Goal: Transaction & Acquisition: Purchase product/service

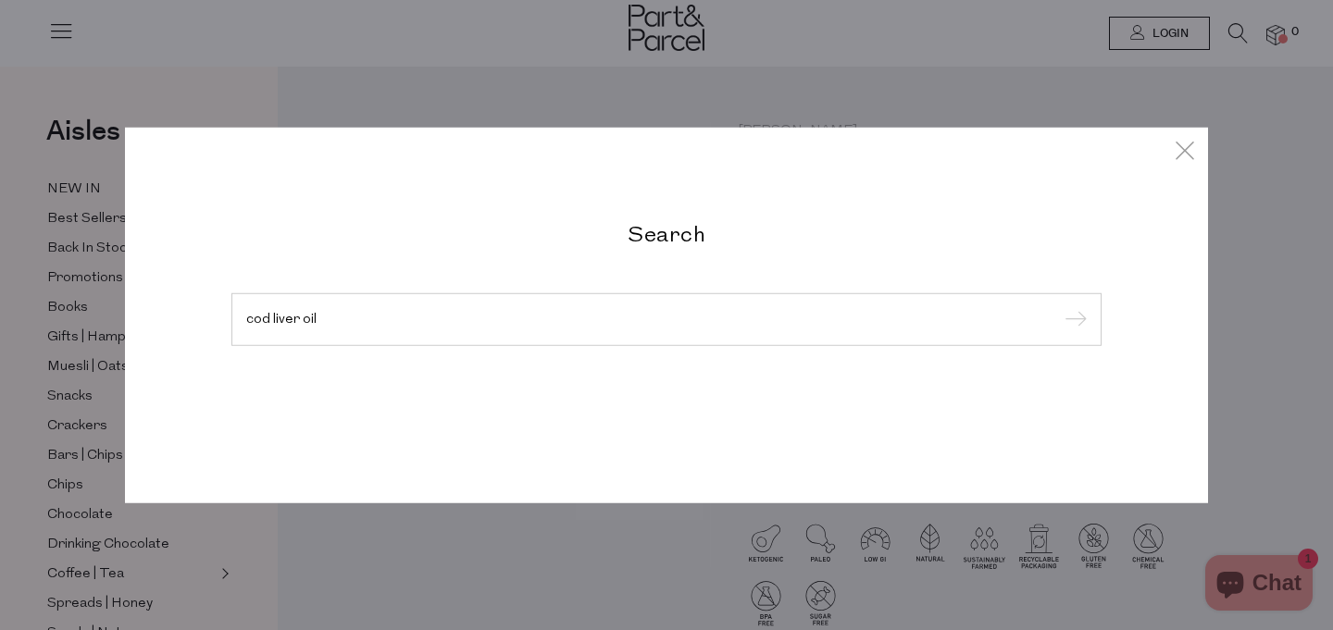
type input "cod liver oil"
click at [1059, 306] on input "submit" at bounding box center [1073, 320] width 28 height 28
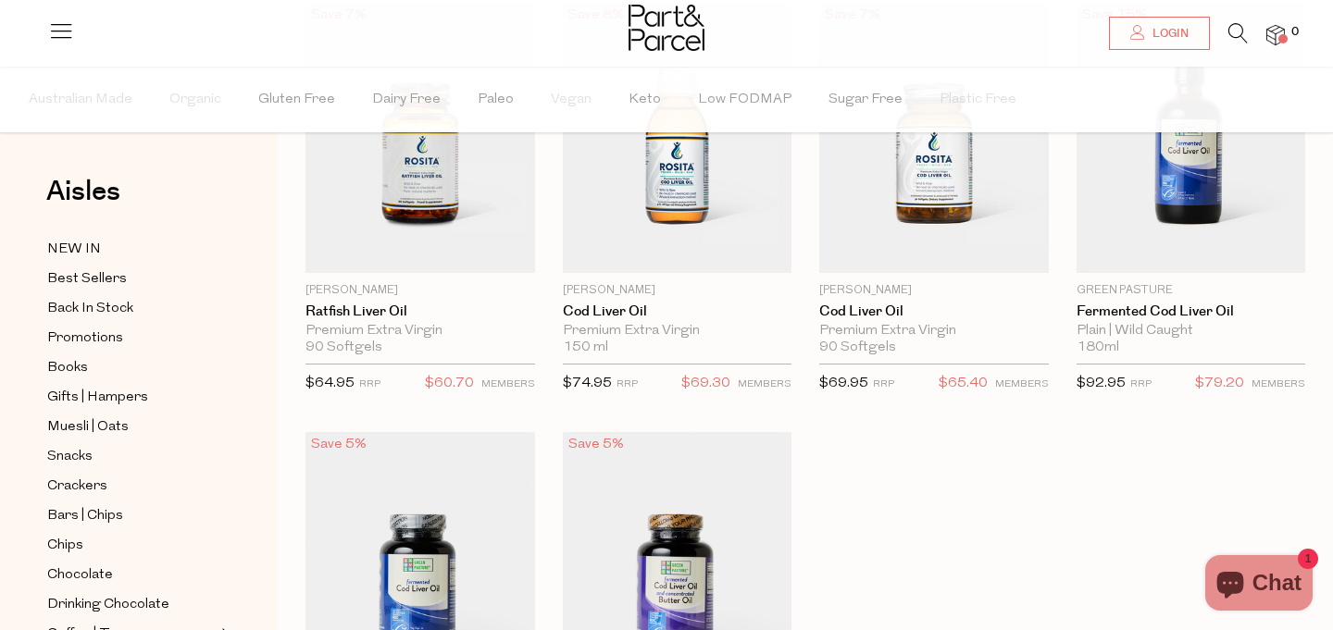
scroll to position [205, 0]
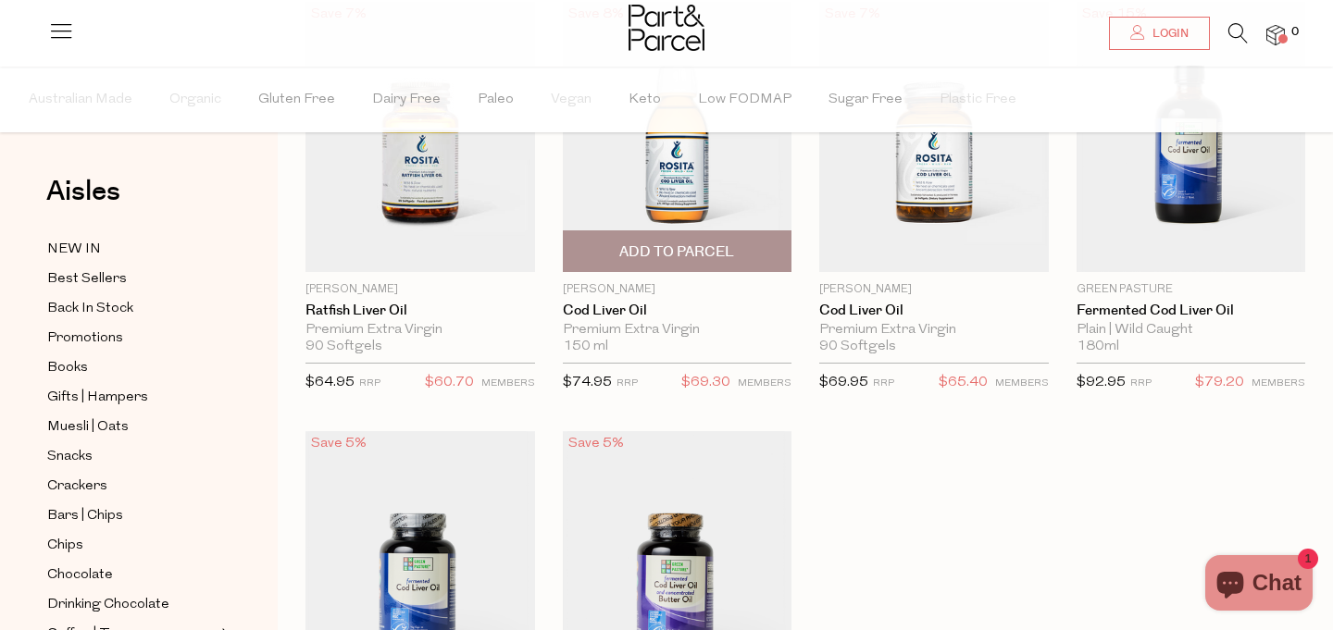
click at [660, 260] on span "Add To Parcel" at bounding box center [676, 251] width 115 height 19
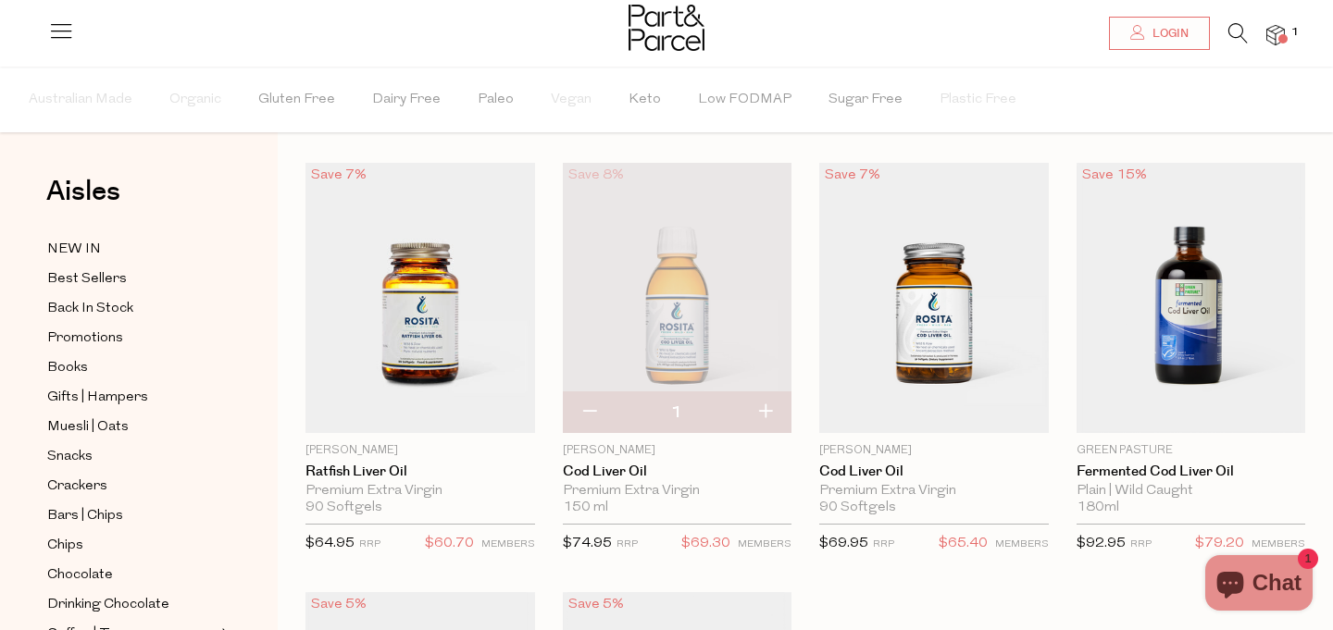
scroll to position [37, 0]
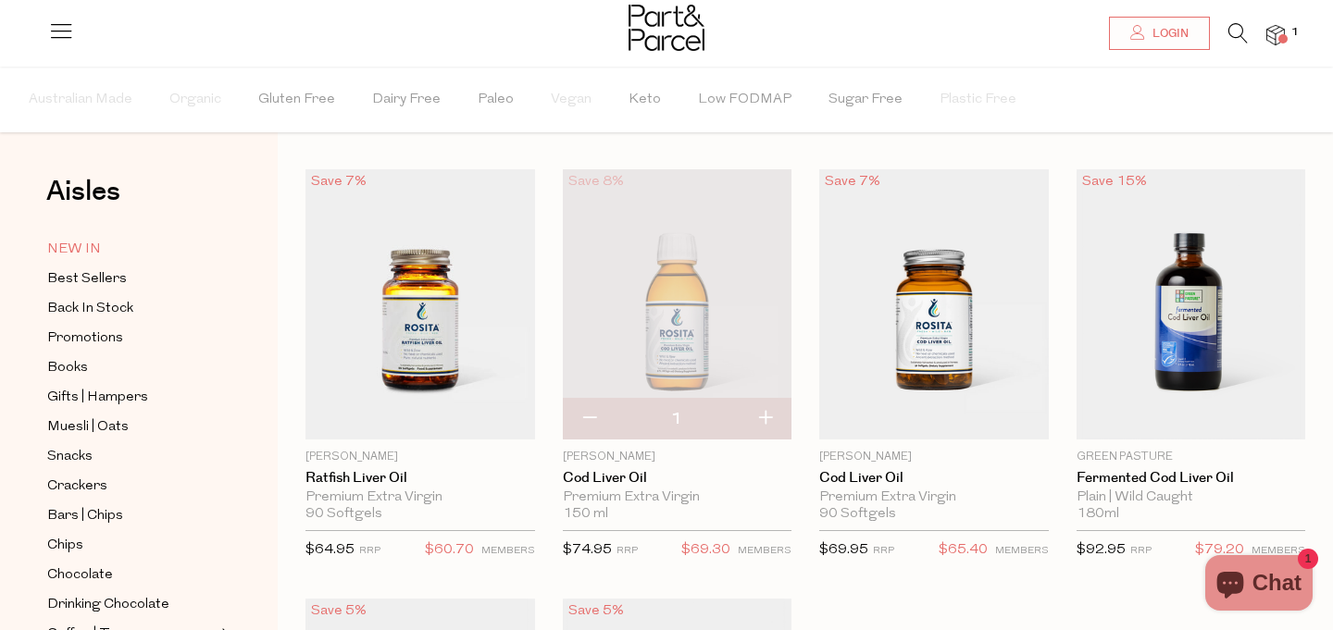
click at [90, 248] on span "NEW IN" at bounding box center [74, 250] width 54 height 22
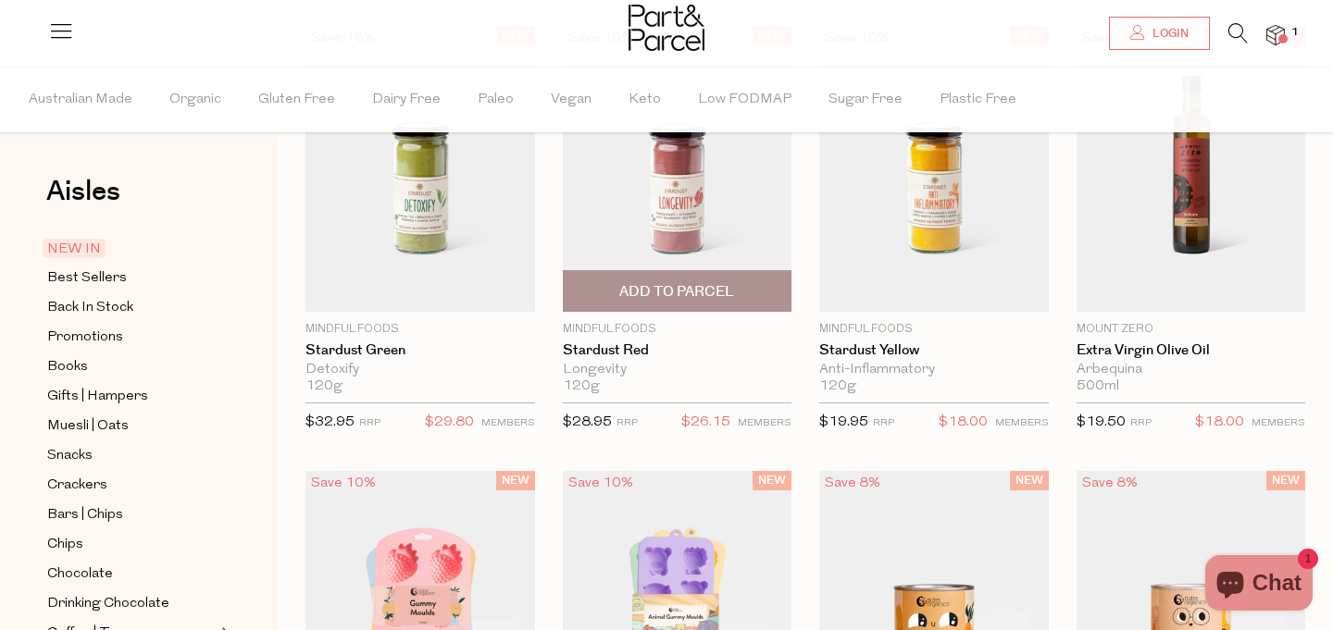
scroll to position [118, 0]
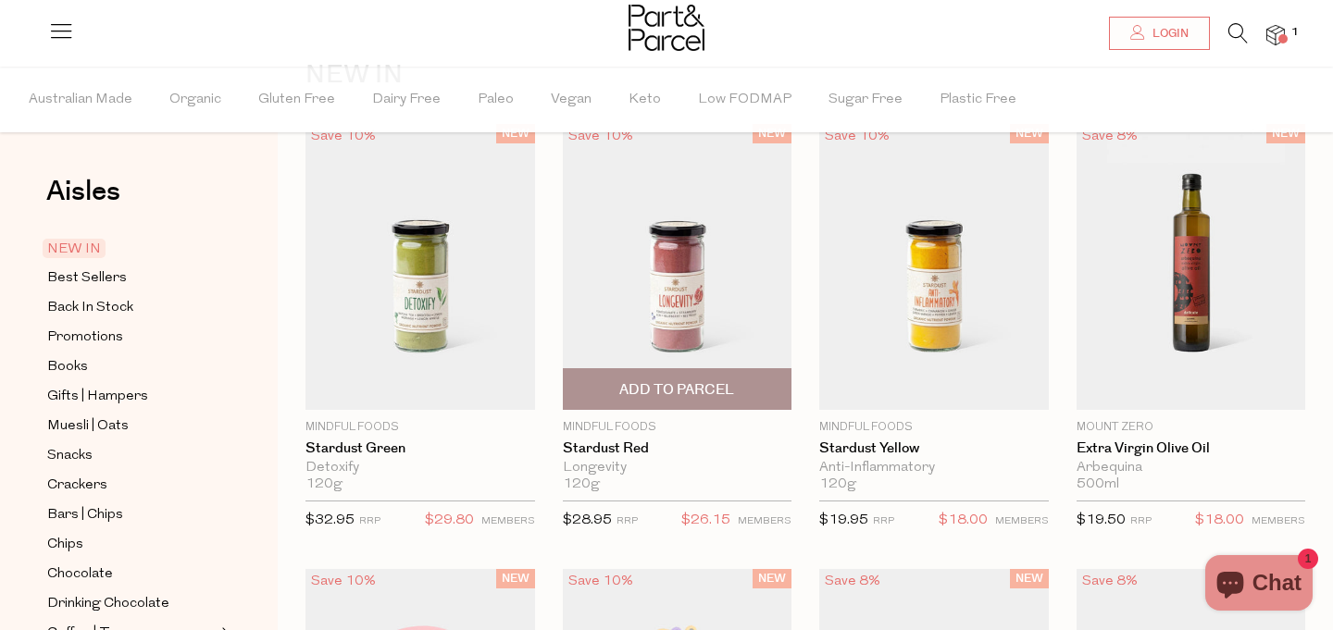
click at [683, 189] on img at bounding box center [678, 267] width 230 height 286
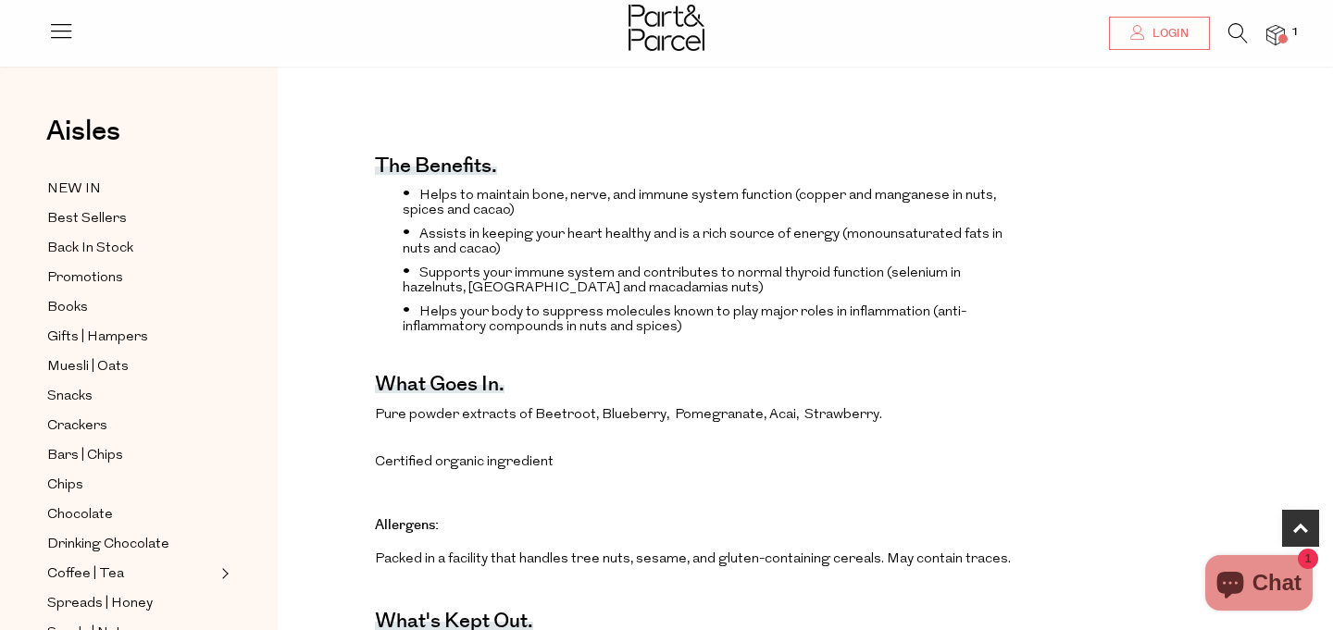
scroll to position [638, 0]
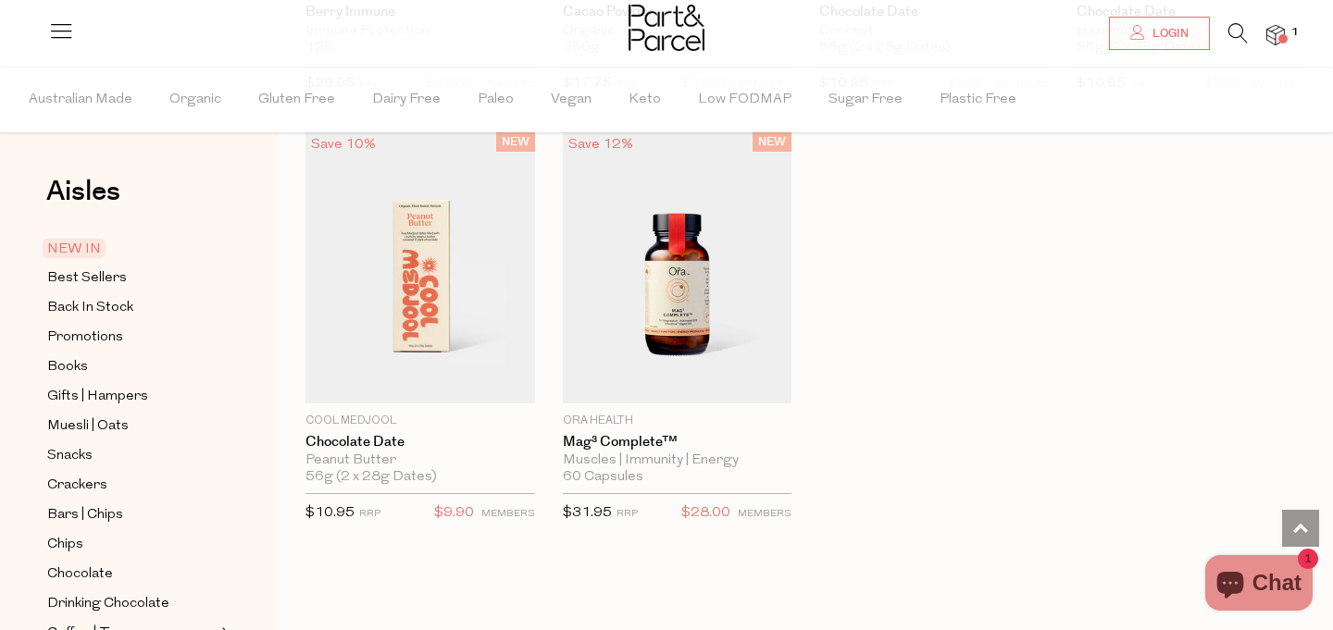
scroll to position [1431, 0]
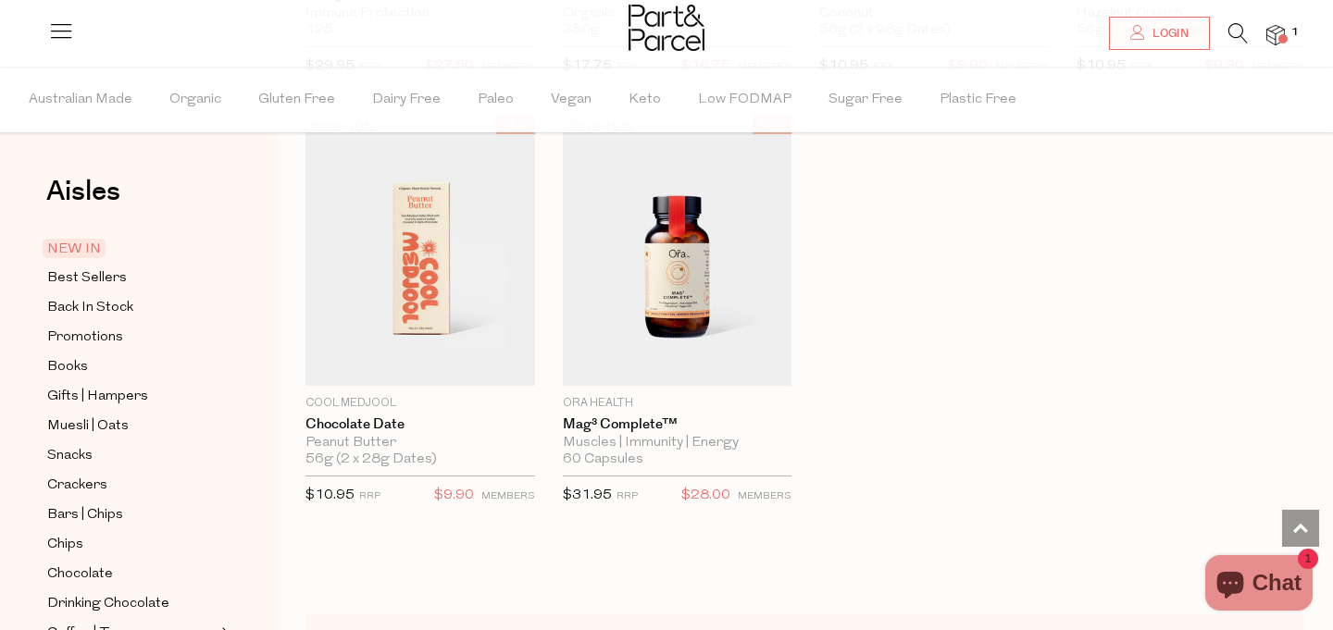
click at [1237, 23] on icon at bounding box center [1237, 33] width 19 height 20
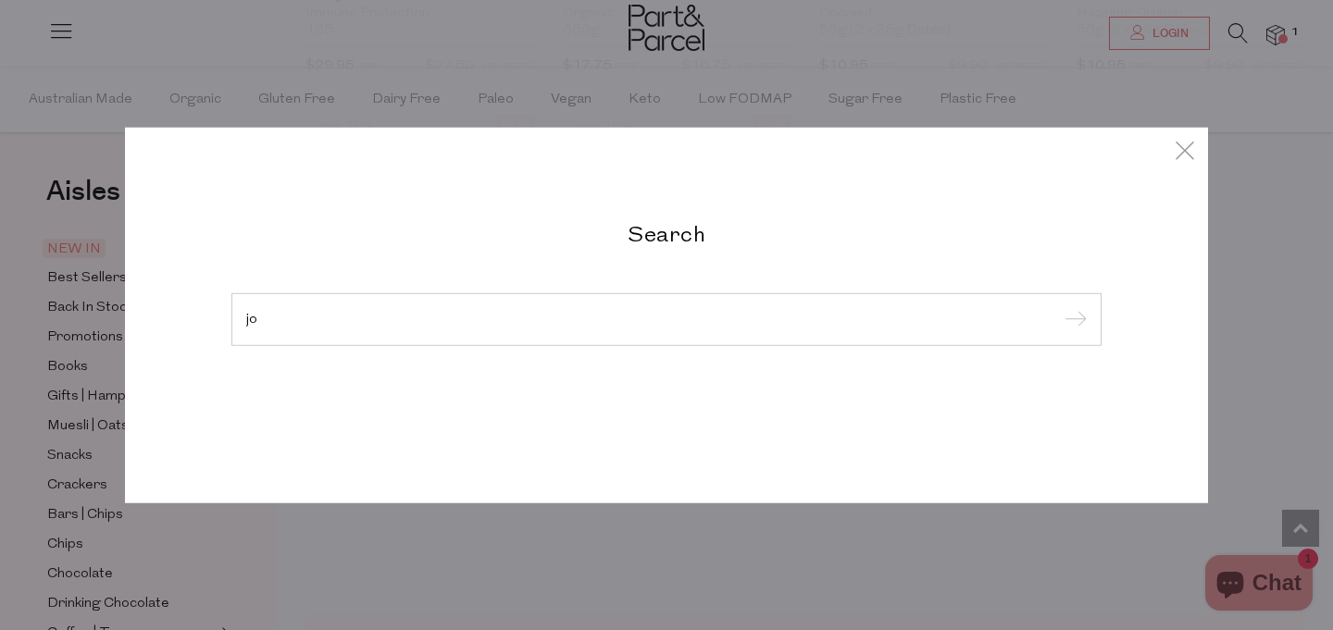
type input "j"
type input "medjool"
click at [1059, 306] on input "submit" at bounding box center [1073, 320] width 28 height 28
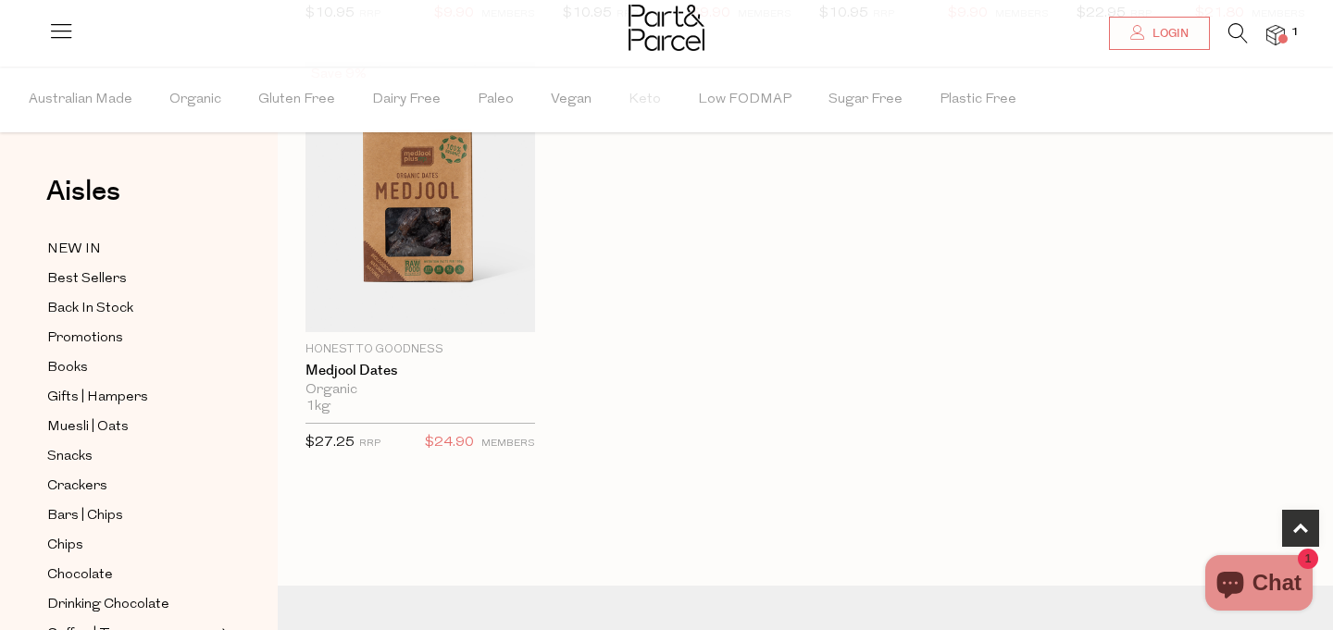
scroll to position [632, 0]
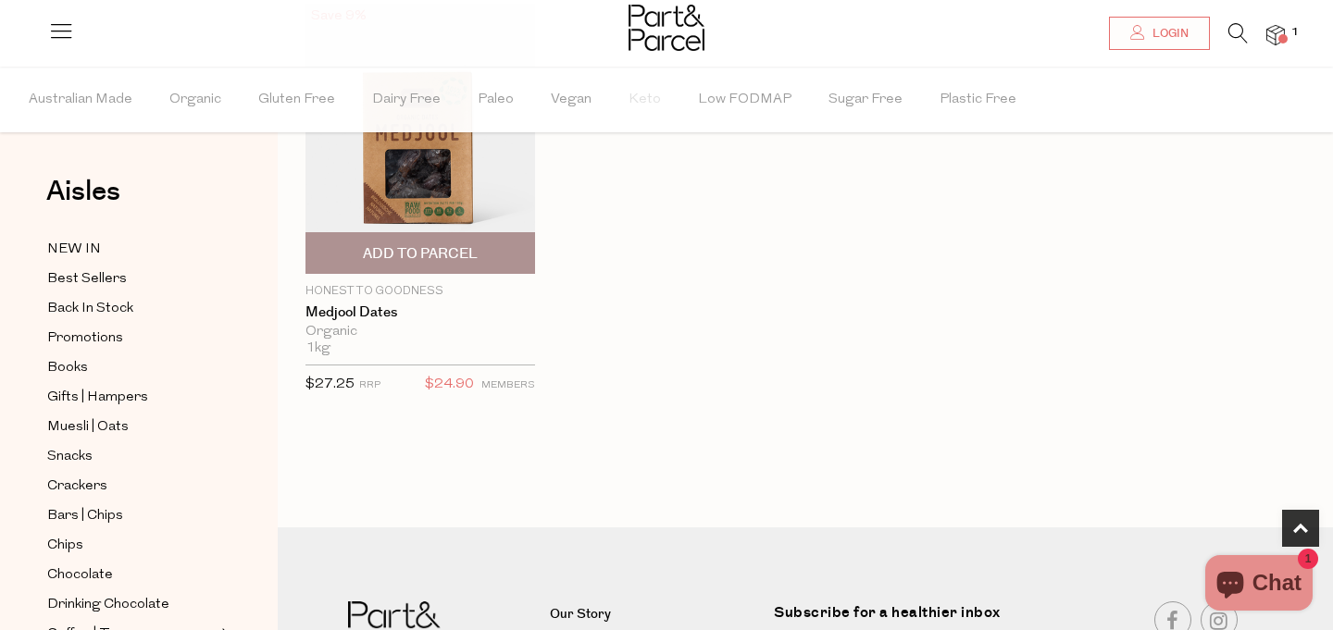
click at [405, 246] on span "Add To Parcel" at bounding box center [420, 253] width 115 height 19
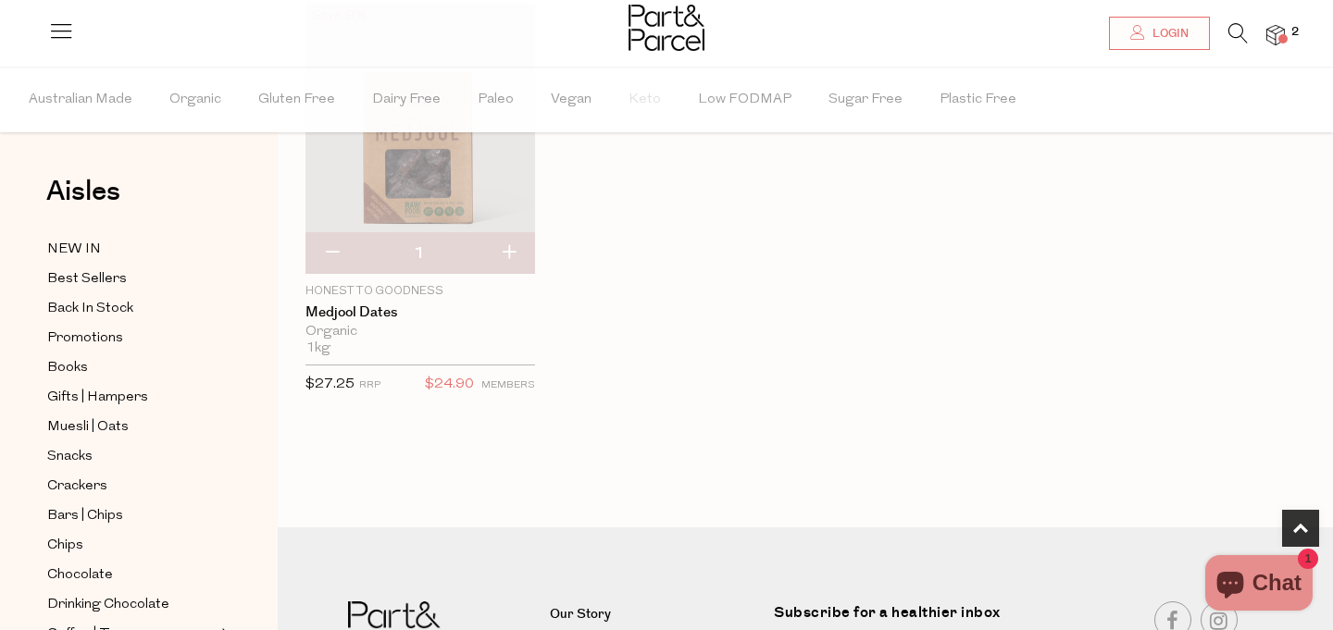
click at [510, 251] on button "button" at bounding box center [508, 253] width 53 height 41
type input "2"
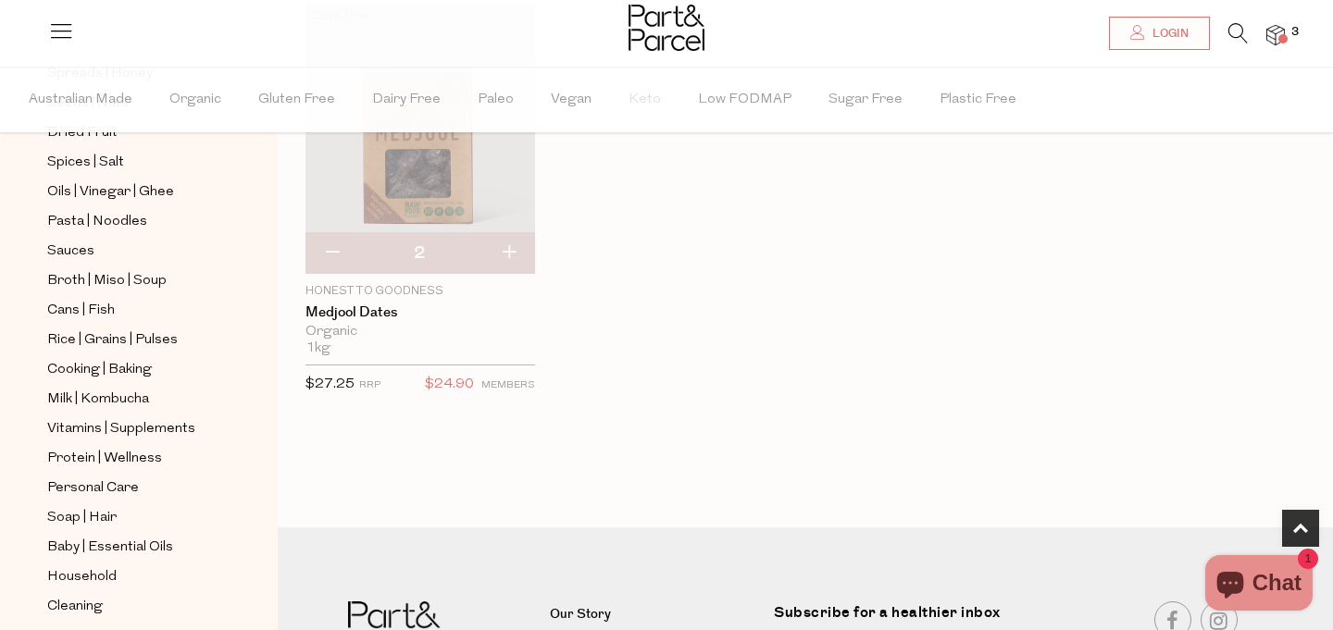
scroll to position [665, 0]
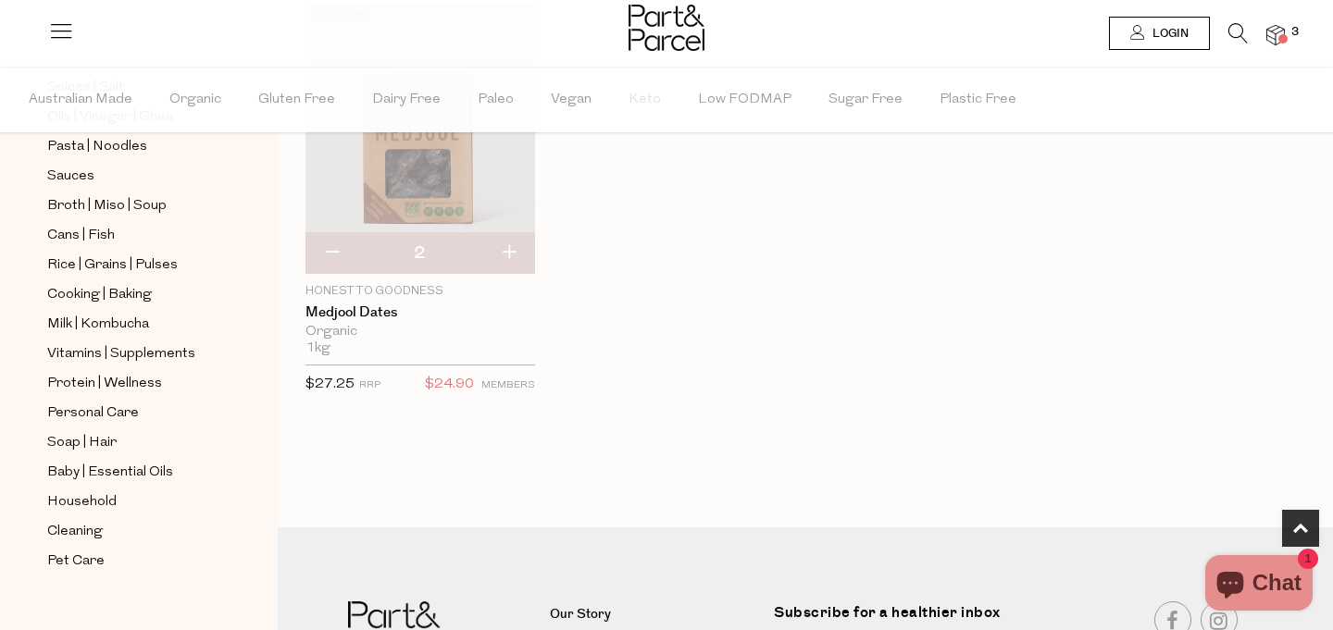
click at [1138, 32] on icon at bounding box center [1137, 32] width 15 height 15
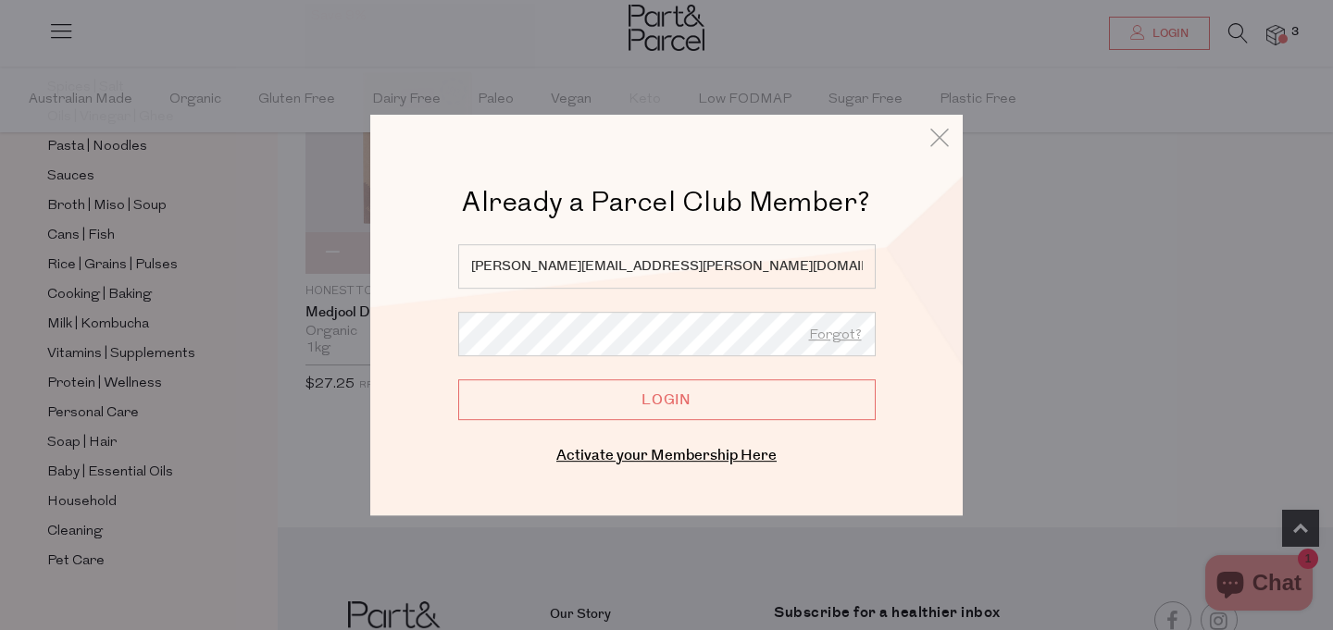
click at [584, 399] on input "Login" at bounding box center [666, 399] width 417 height 41
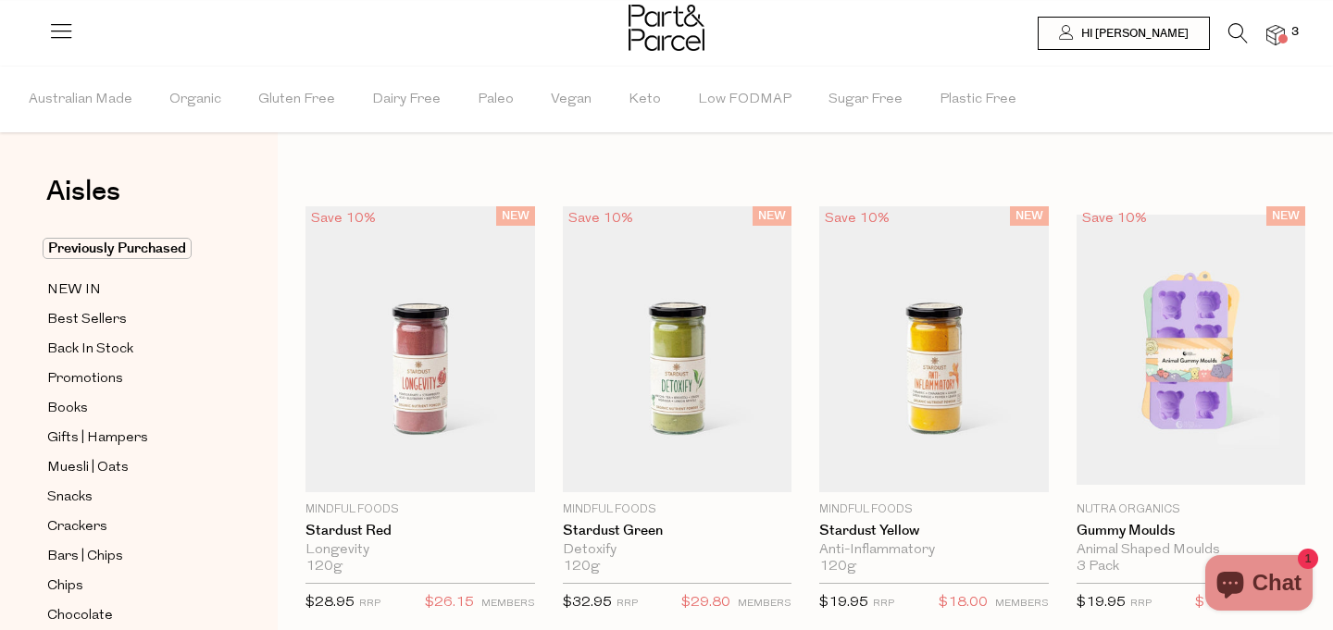
click at [114, 236] on div "Aisles Clear Previously Purchased NEW IN Best Sellers Back In Stock Promotions …" at bounding box center [139, 349] width 278 height 564
click at [108, 243] on span "Previously Purchased" at bounding box center [117, 248] width 149 height 21
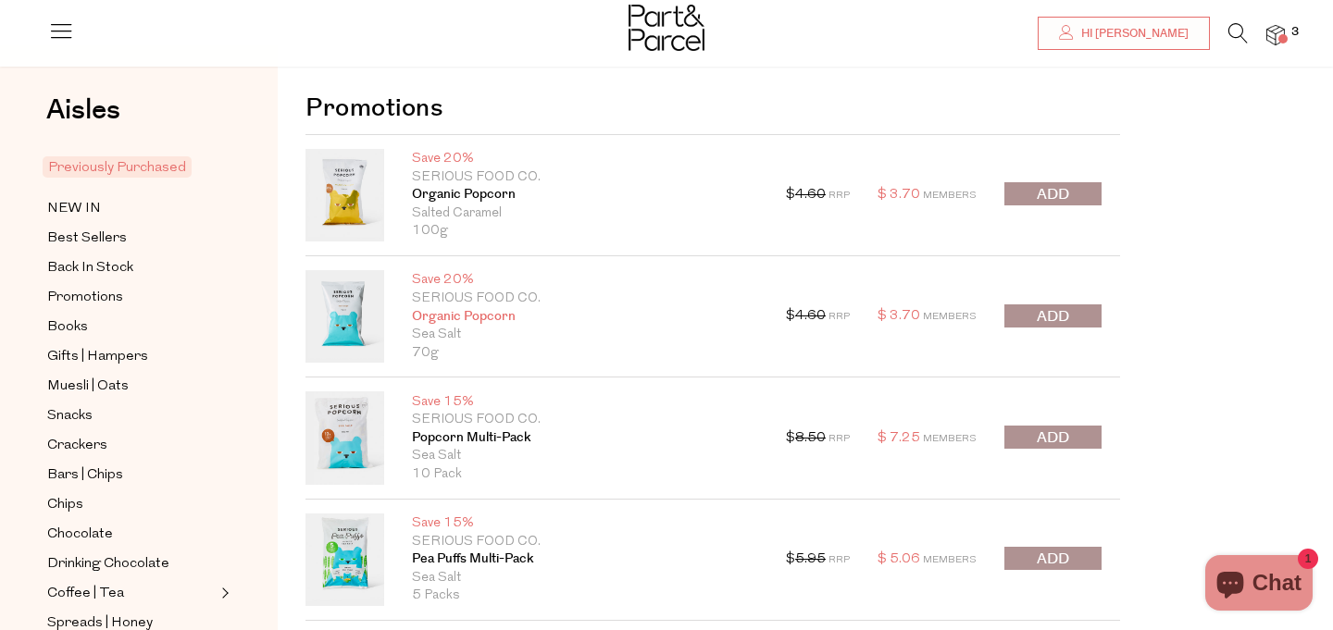
scroll to position [210, 0]
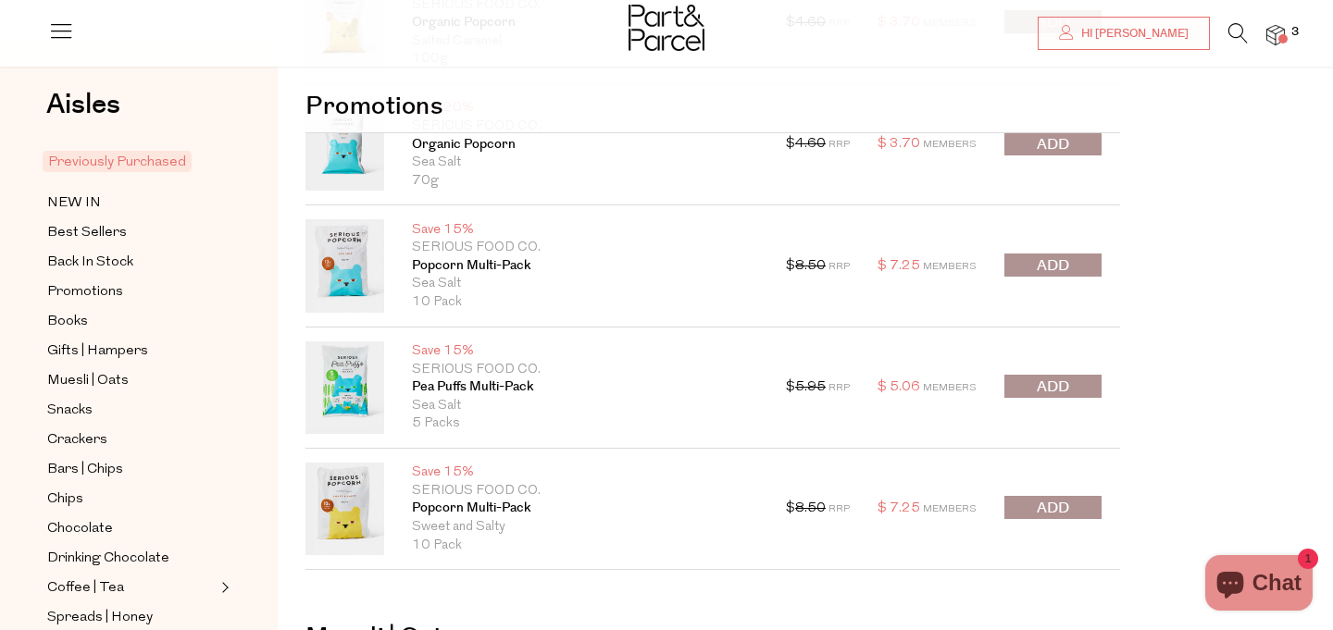
click at [1061, 385] on span "submit" at bounding box center [1052, 387] width 32 height 21
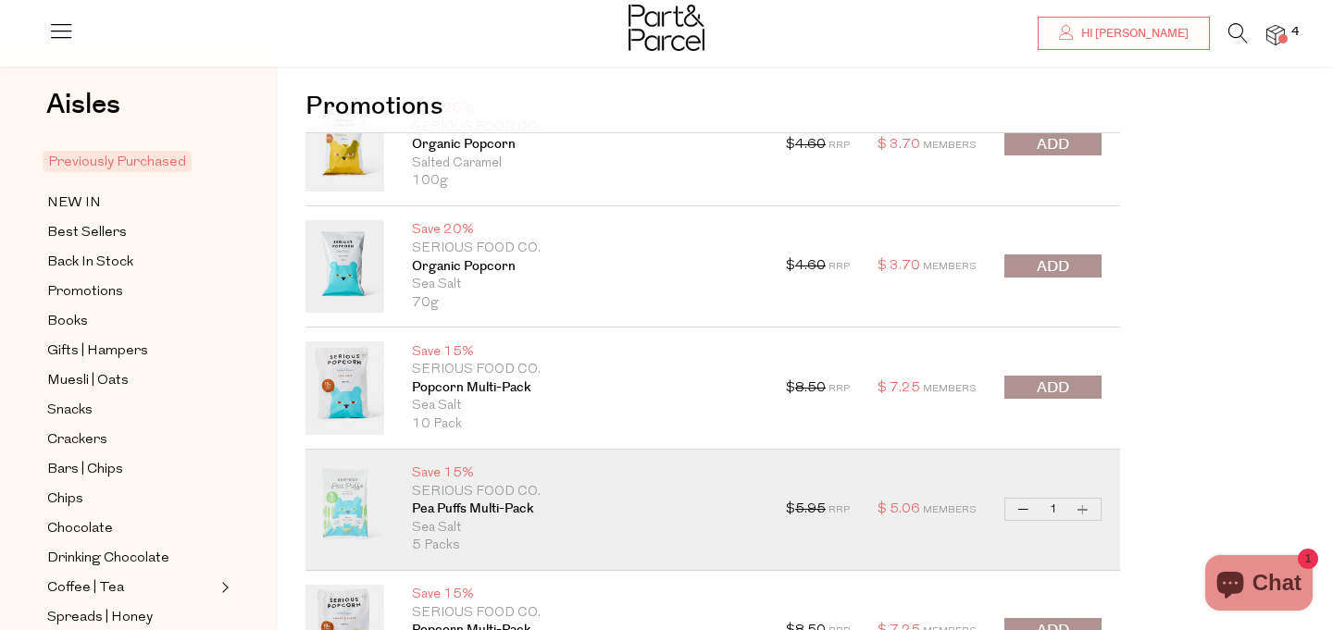
scroll to position [86, 0]
click at [1040, 391] on span "submit" at bounding box center [1052, 389] width 32 height 21
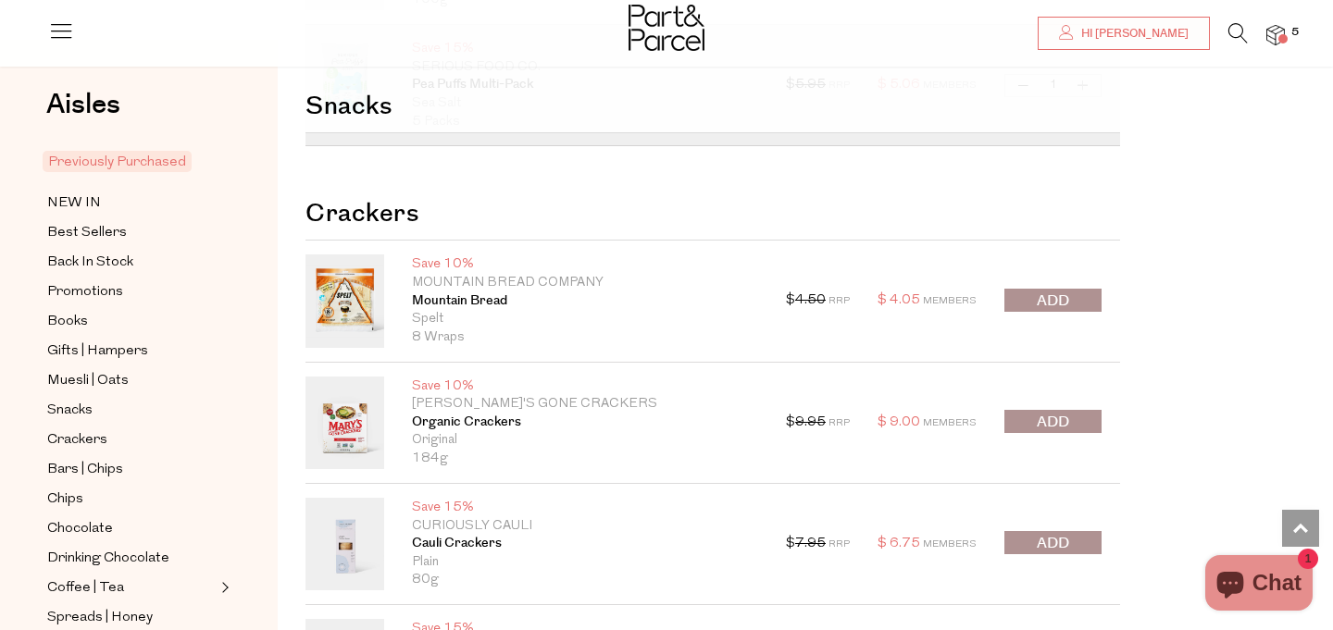
scroll to position [3331, 0]
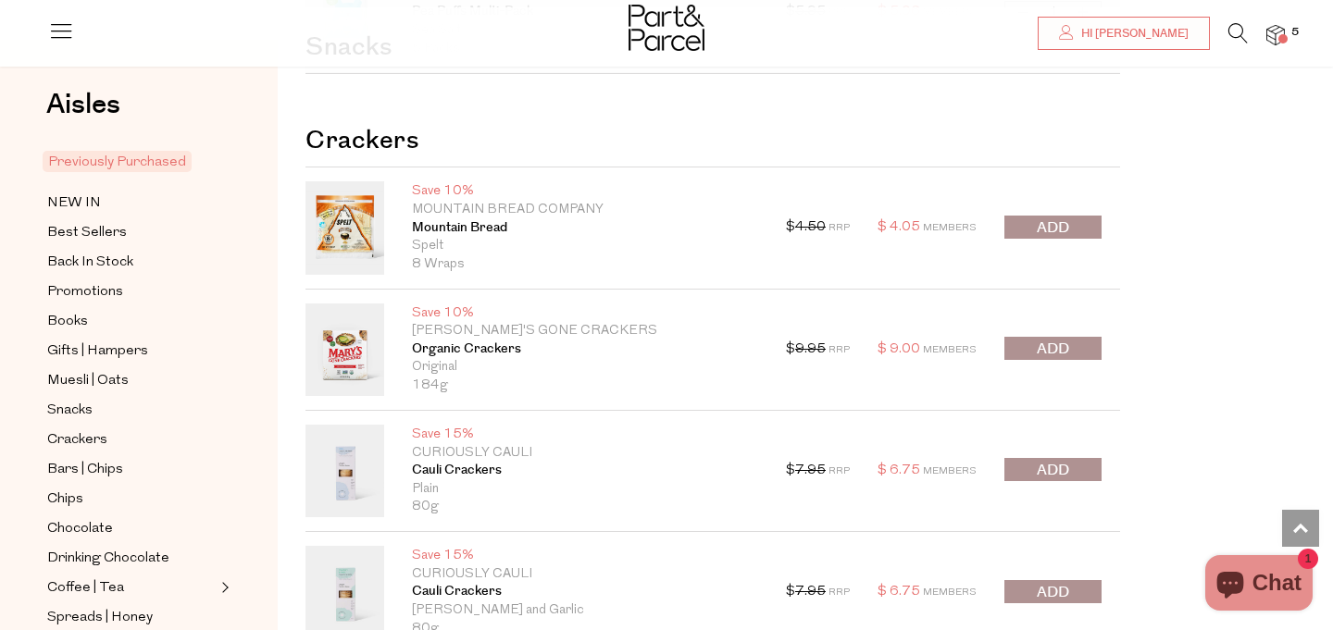
click at [1060, 216] on button "submit" at bounding box center [1052, 227] width 97 height 23
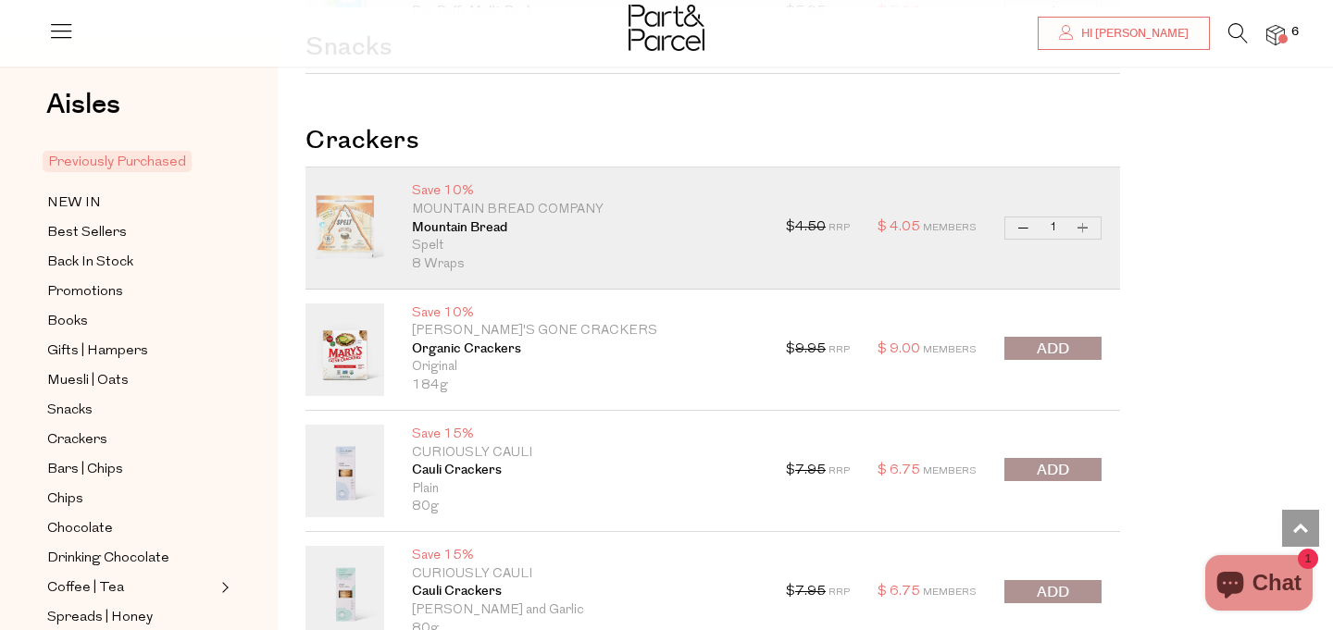
click at [1083, 233] on button "Increase Mountain Bread" at bounding box center [1083, 227] width 22 height 21
type input "2"
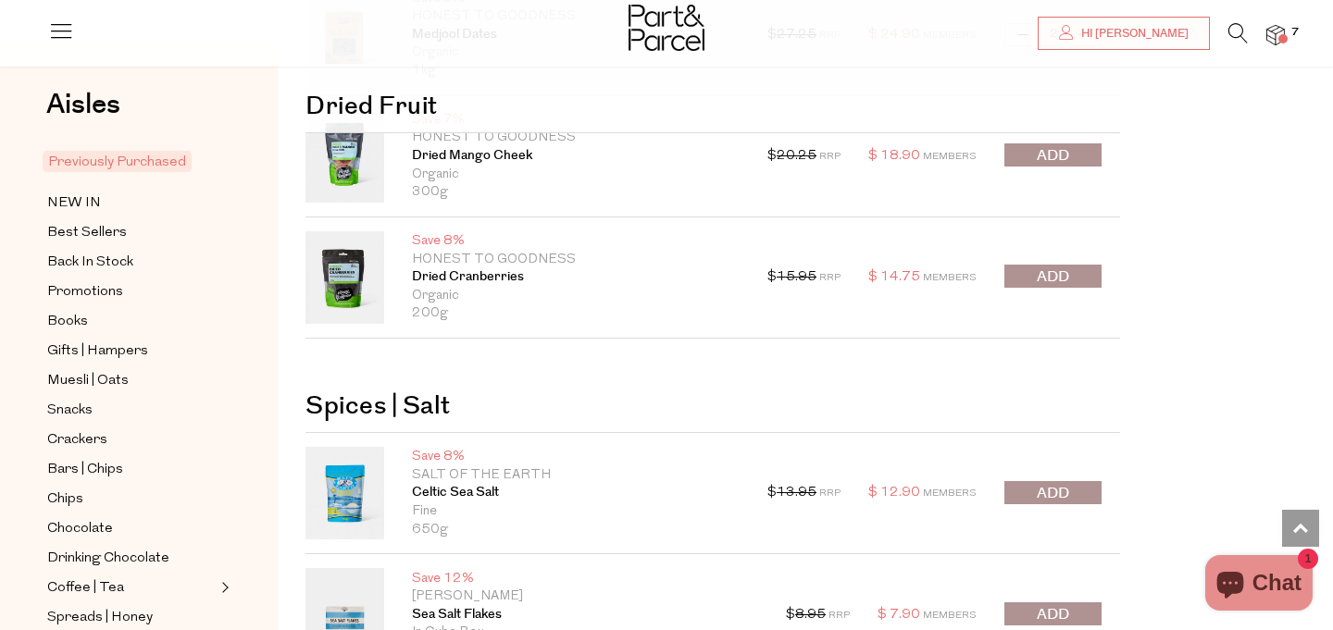
scroll to position [7550, 0]
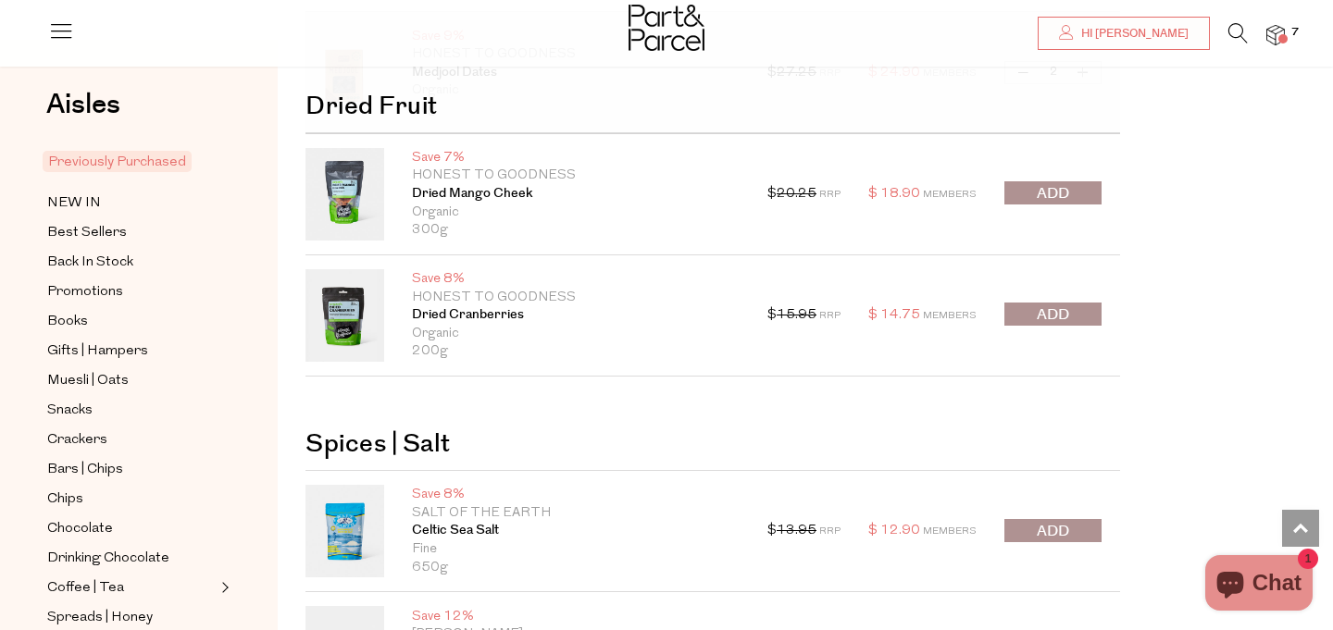
click at [1064, 189] on span "submit" at bounding box center [1052, 193] width 32 height 21
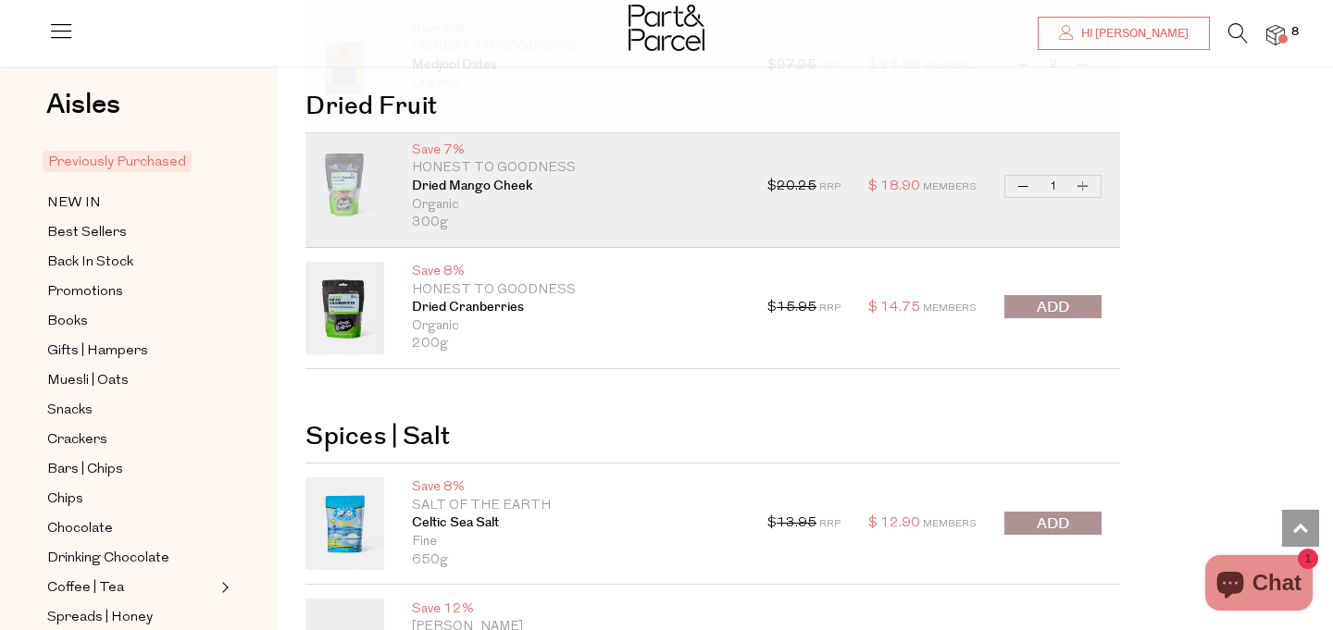
scroll to position [7555, 0]
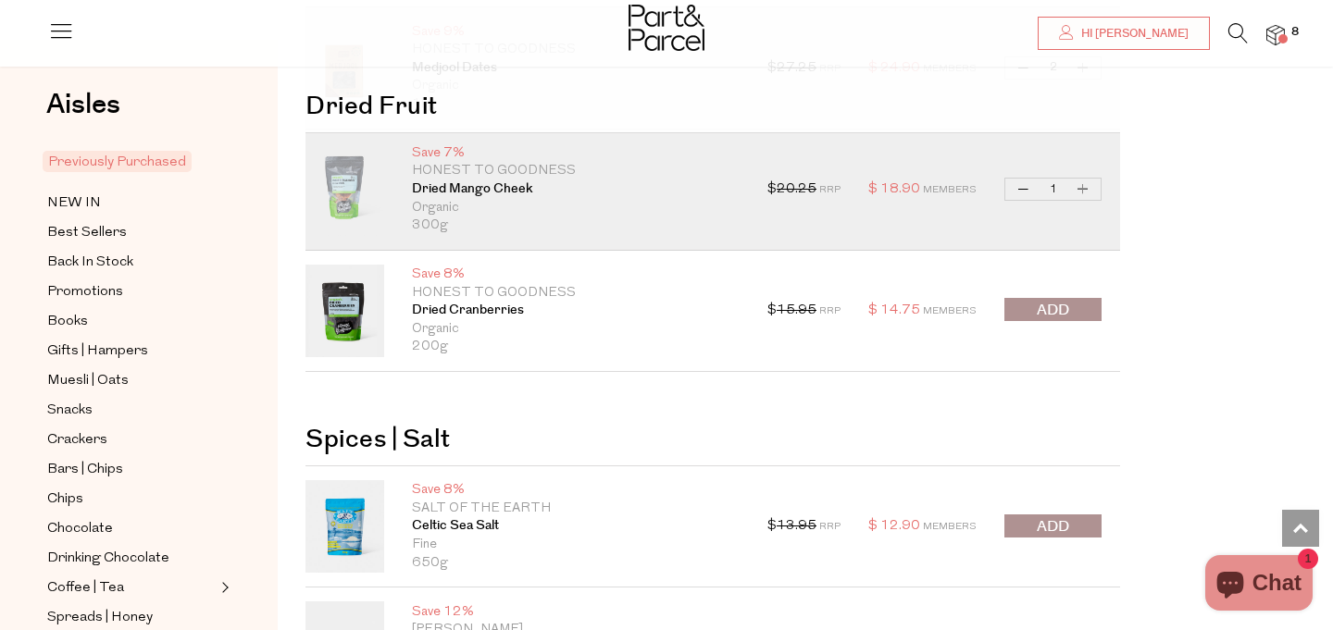
click at [450, 179] on p "Honest to Goodness" at bounding box center [576, 171] width 328 height 19
click at [452, 186] on link "Dried Mango Cheek" at bounding box center [576, 189] width 328 height 19
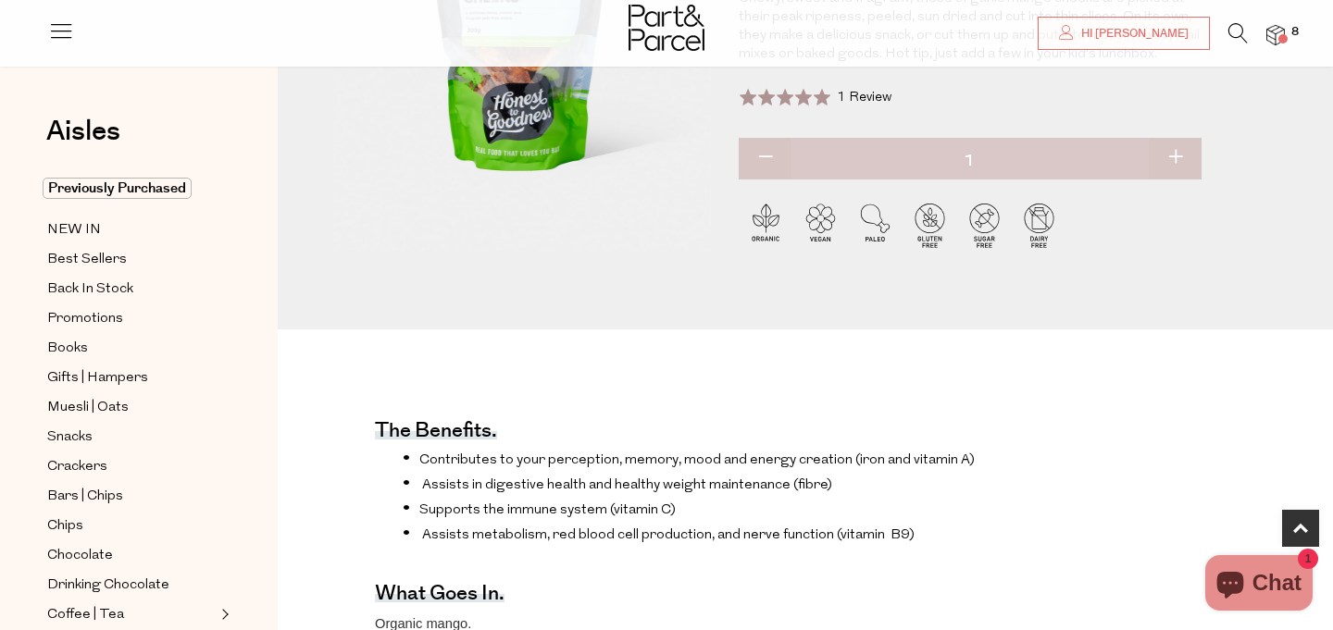
scroll to position [607, 0]
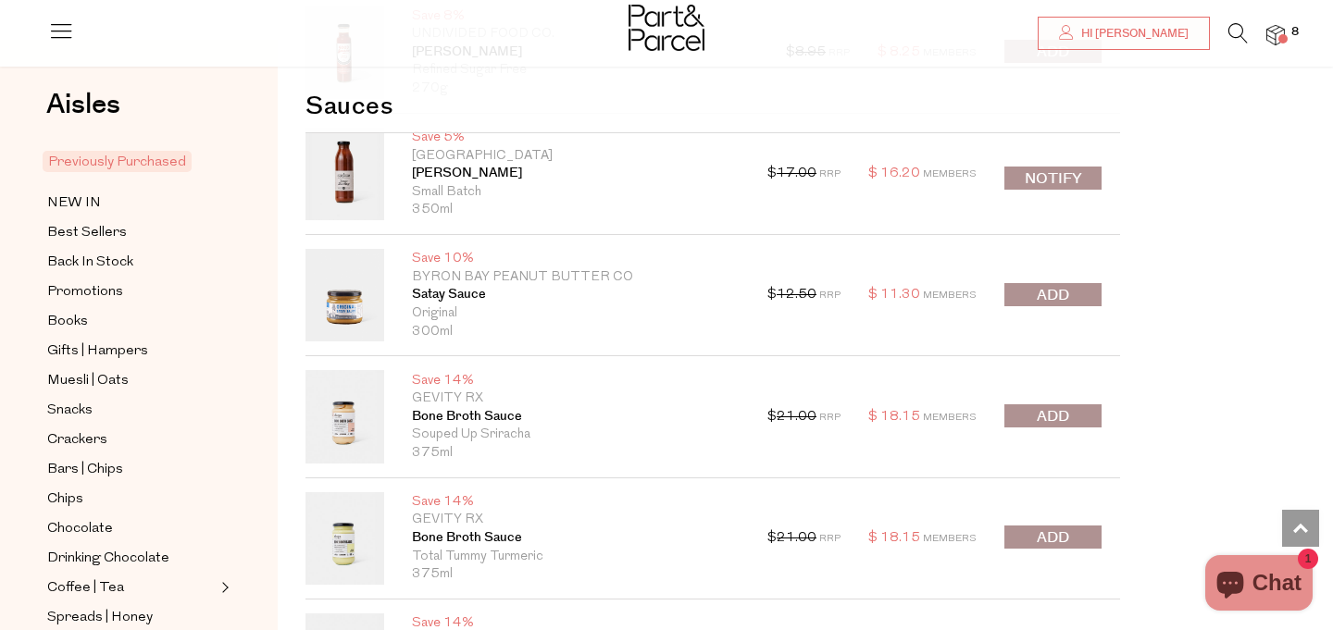
scroll to position [11441, 0]
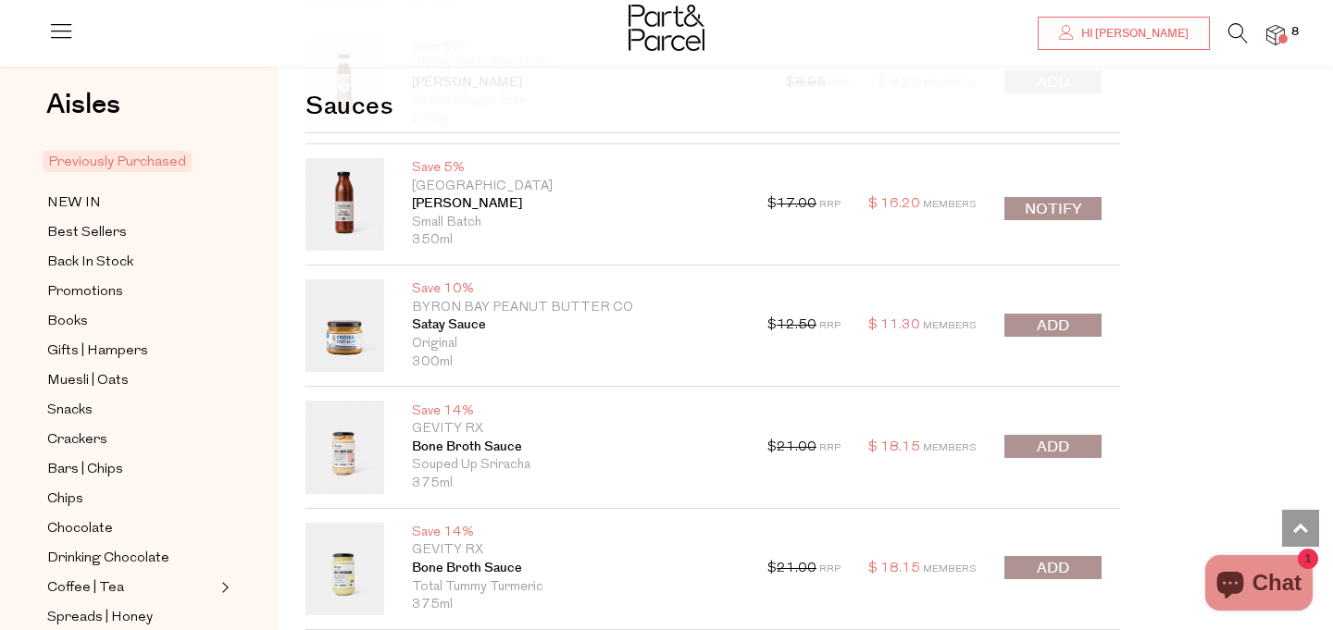
click at [1059, 316] on span "submit" at bounding box center [1052, 326] width 32 height 21
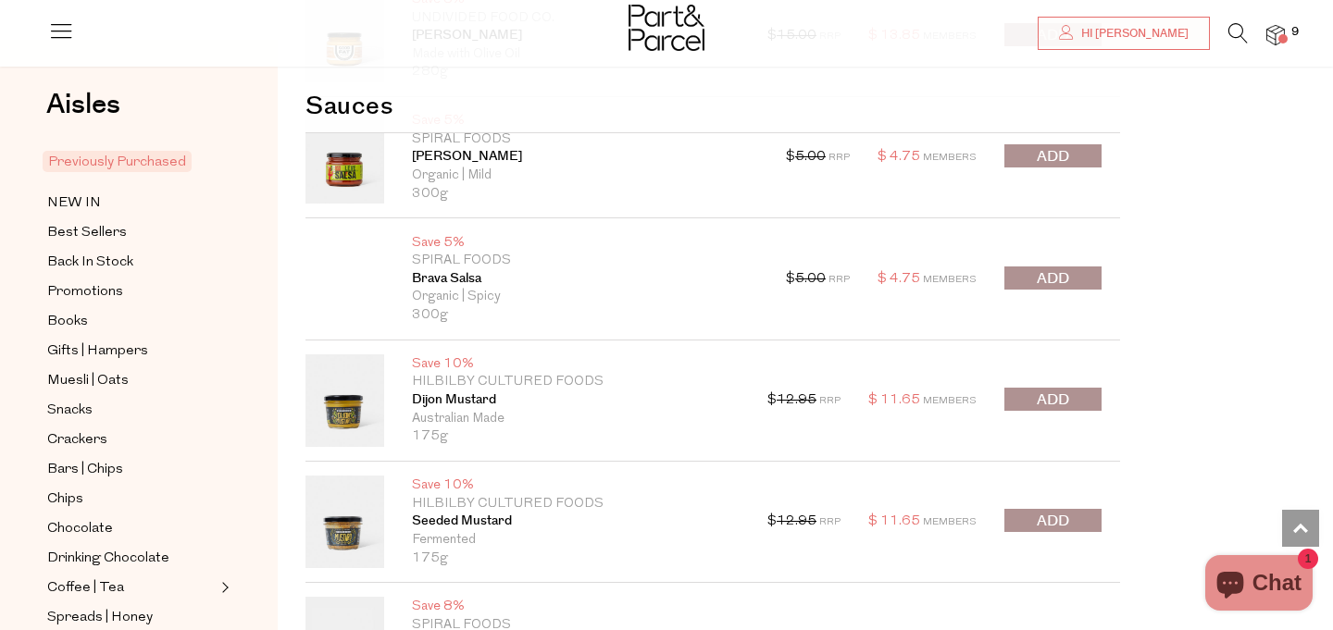
scroll to position [12826, 0]
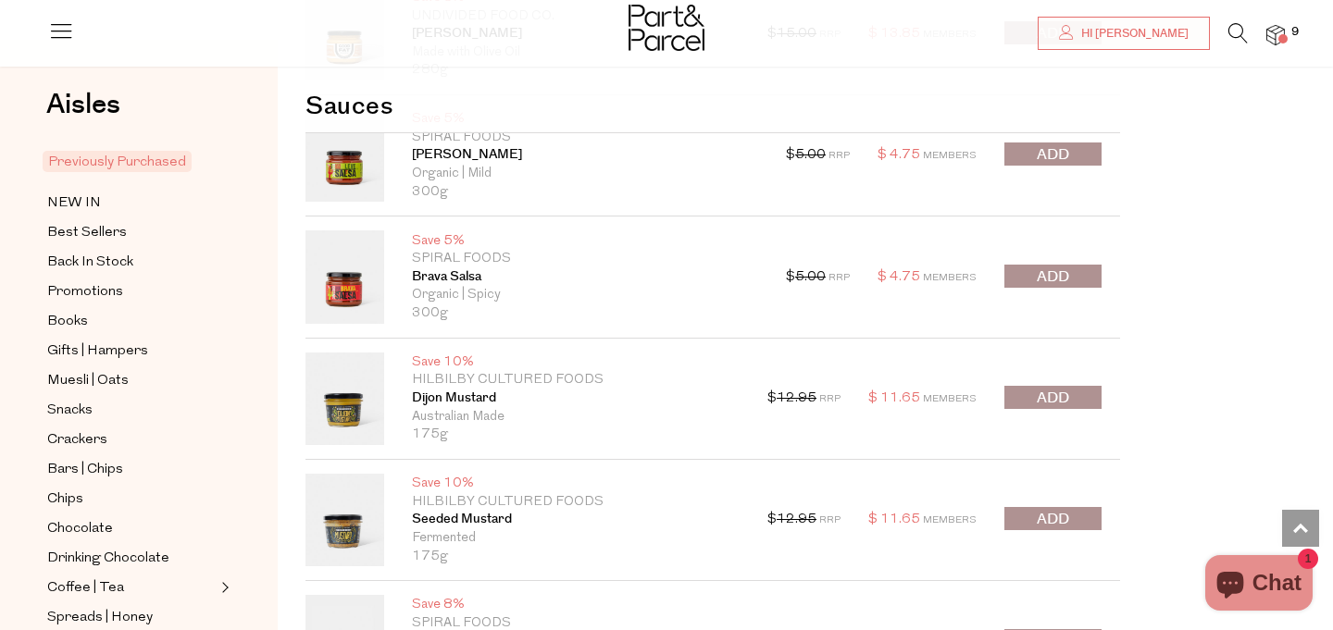
click at [1079, 154] on button "submit" at bounding box center [1052, 154] width 97 height 23
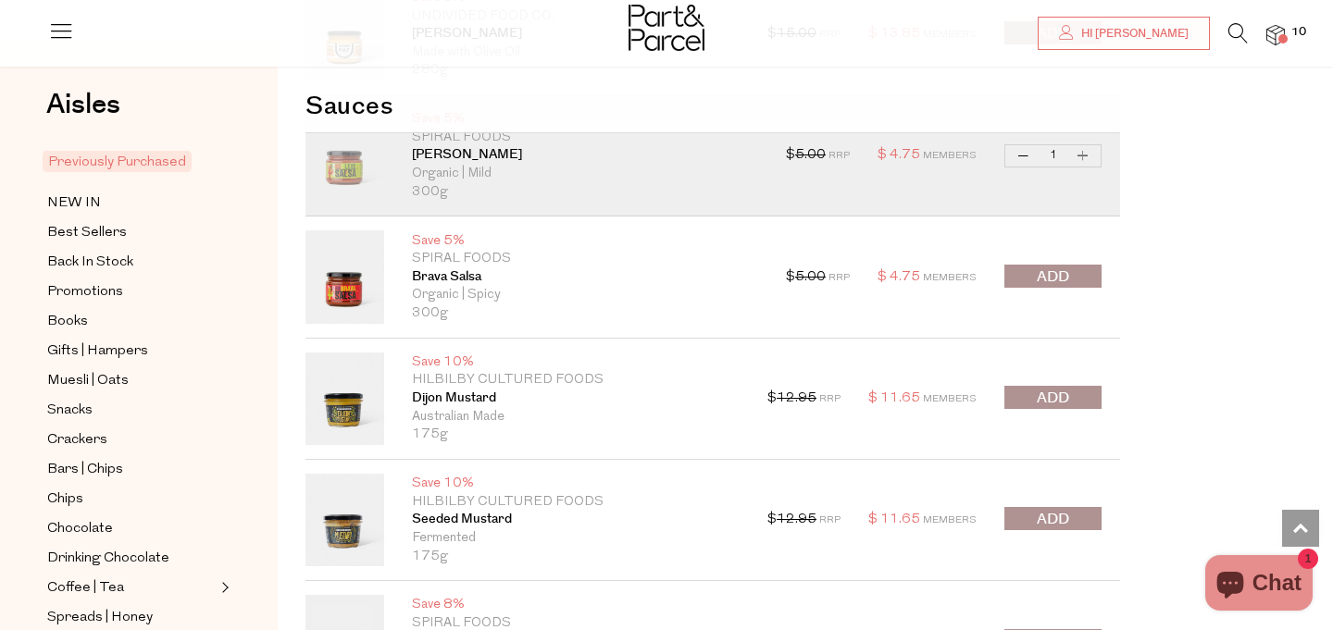
click at [1088, 154] on button "Increase Leve Salsa" at bounding box center [1083, 155] width 22 height 21
type input "2"
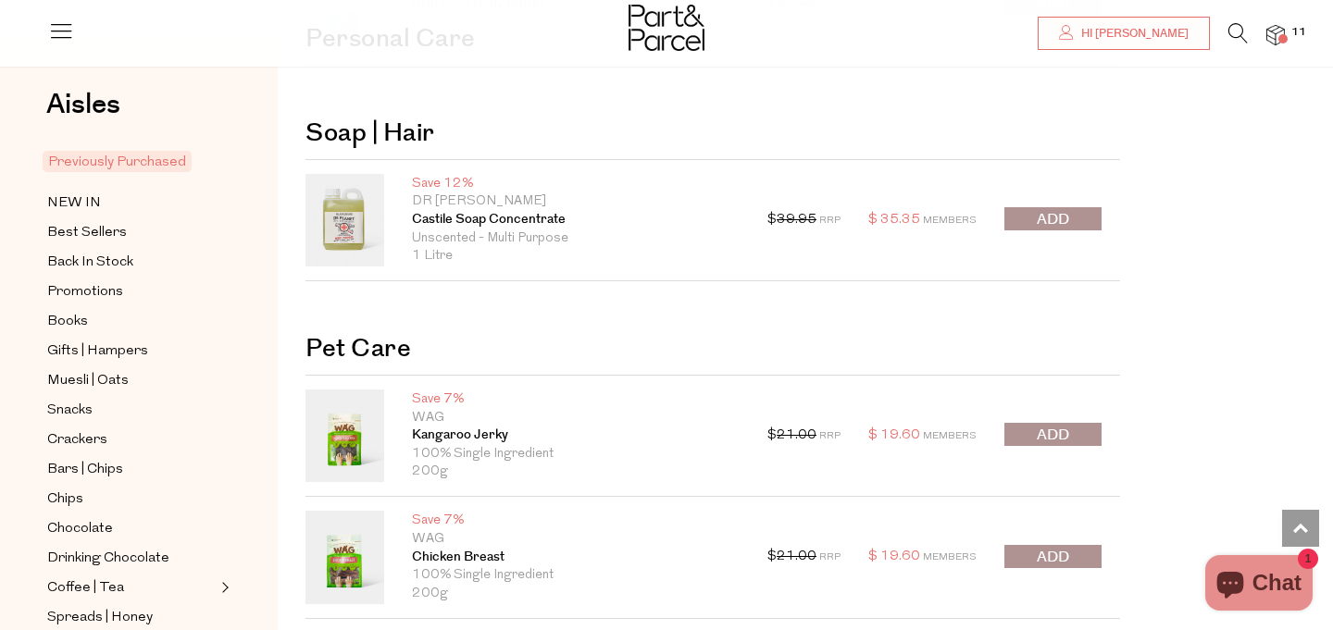
scroll to position [19129, 0]
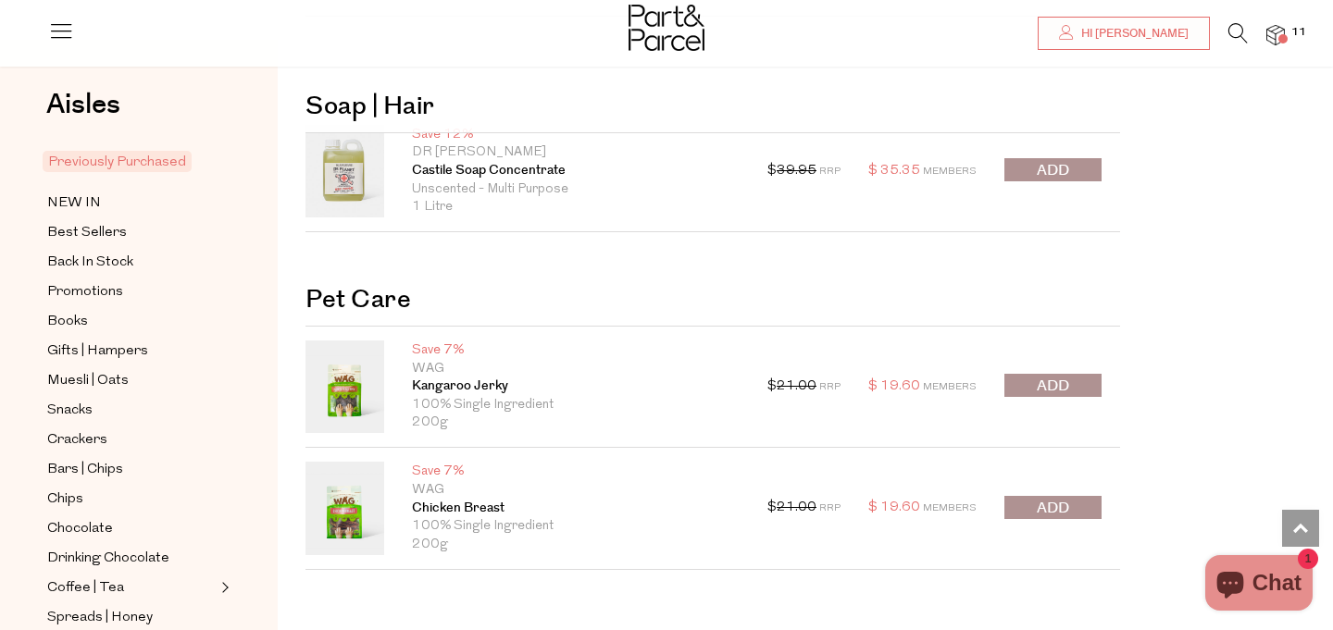
click at [1074, 167] on button "submit" at bounding box center [1052, 169] width 97 height 23
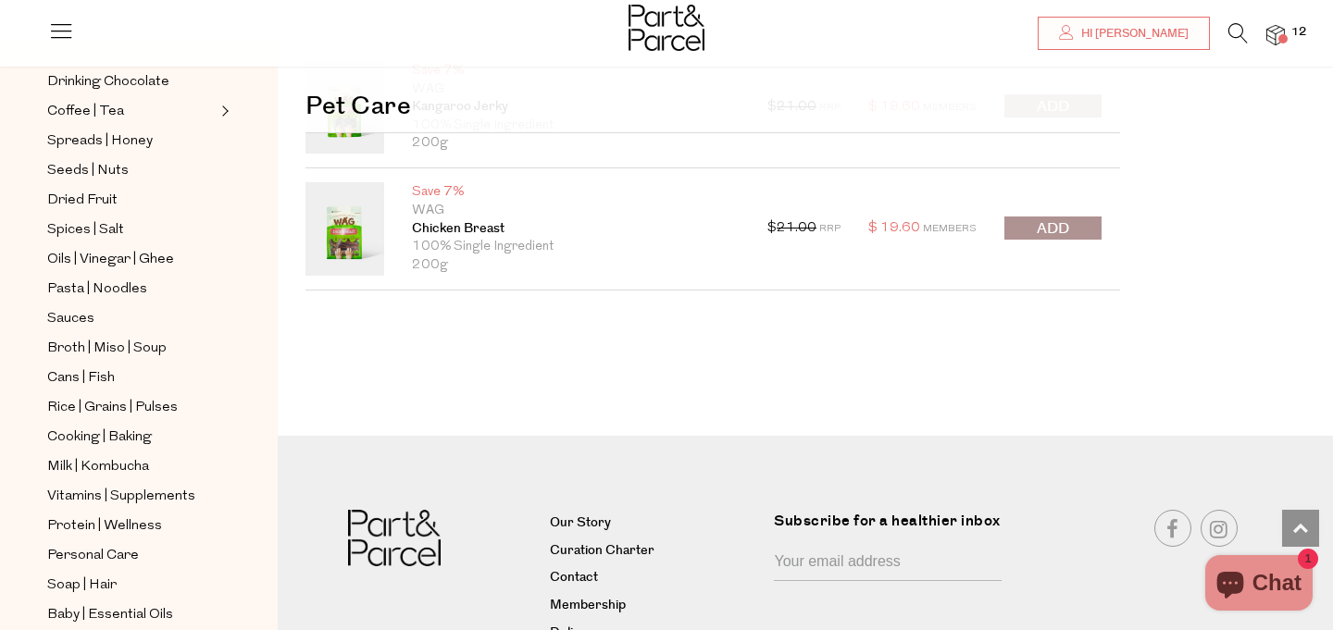
scroll to position [611, 0]
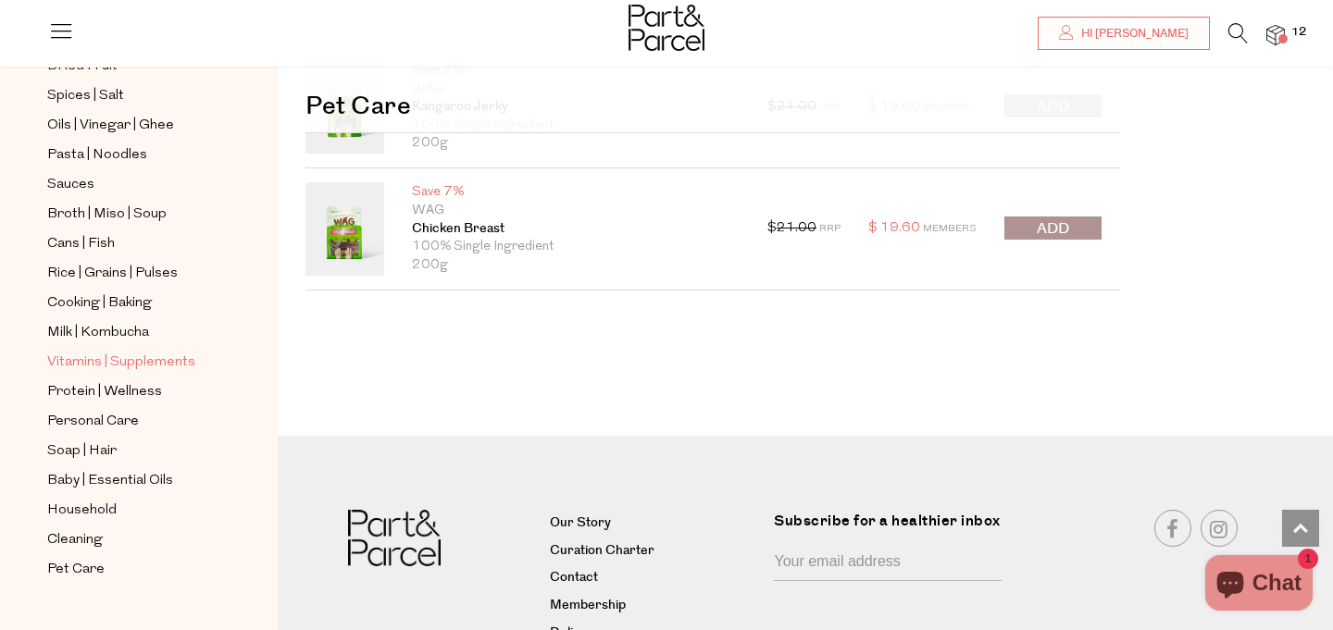
click at [147, 360] on span "Vitamins | Supplements" at bounding box center [121, 363] width 148 height 22
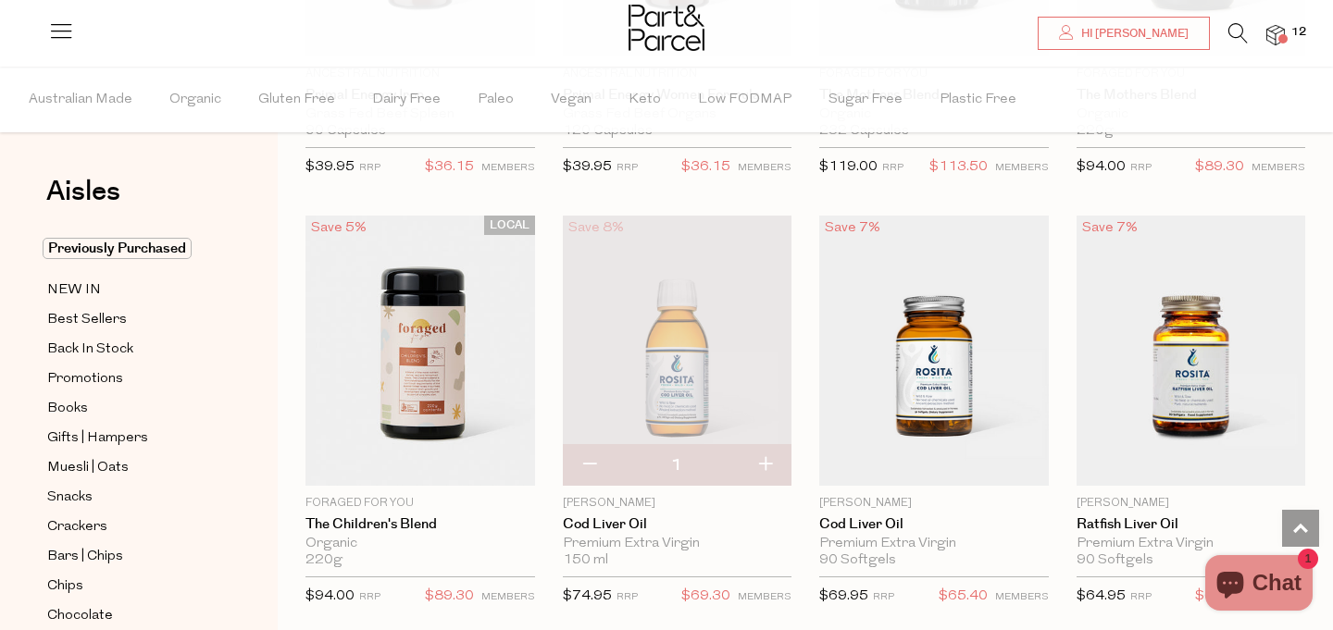
scroll to position [4355, 0]
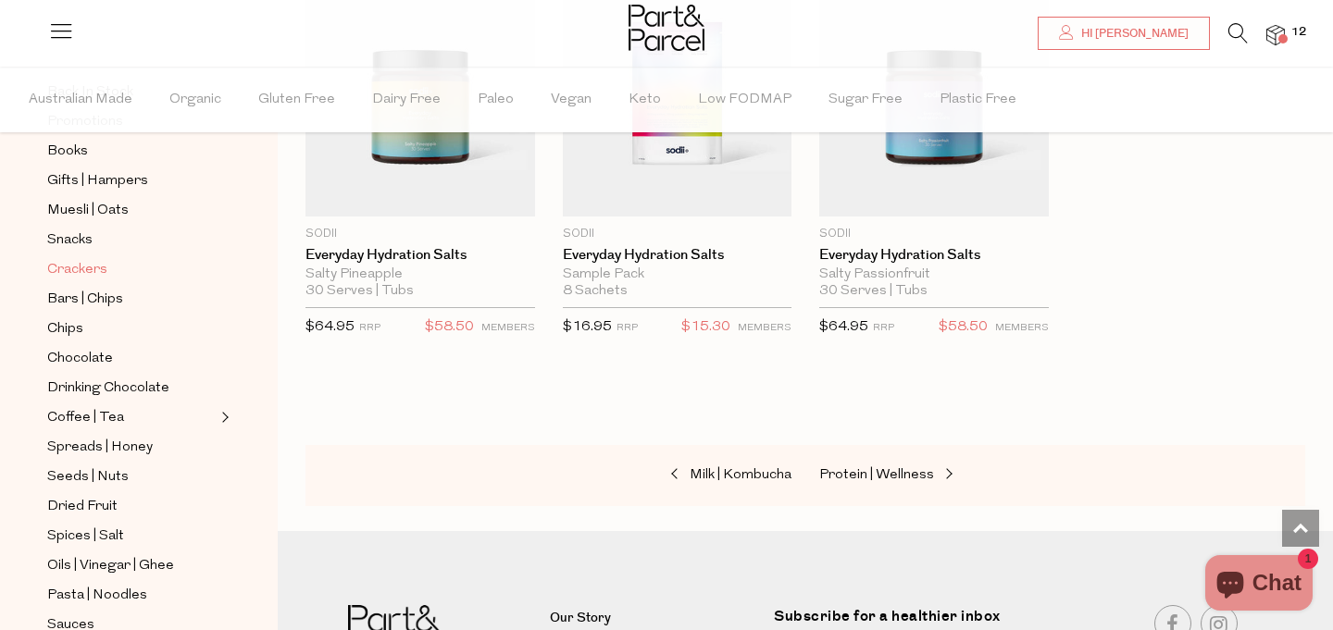
scroll to position [285, 0]
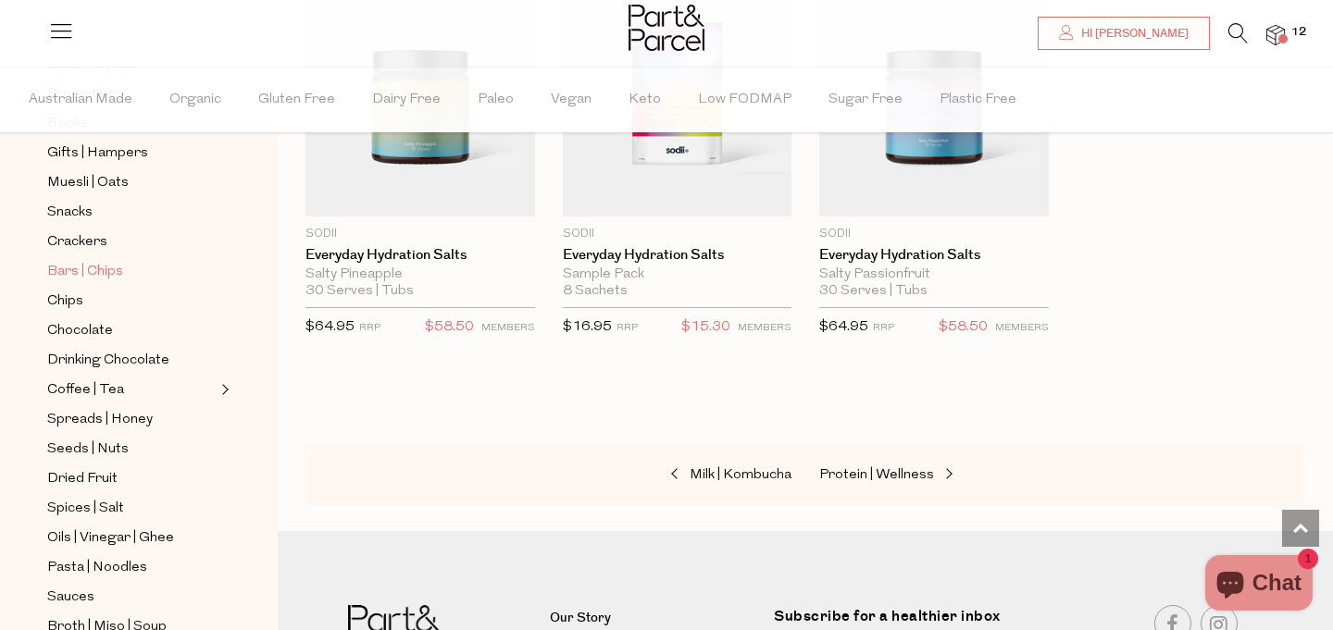
click at [105, 274] on span "Bars | Chips" at bounding box center [85, 272] width 76 height 22
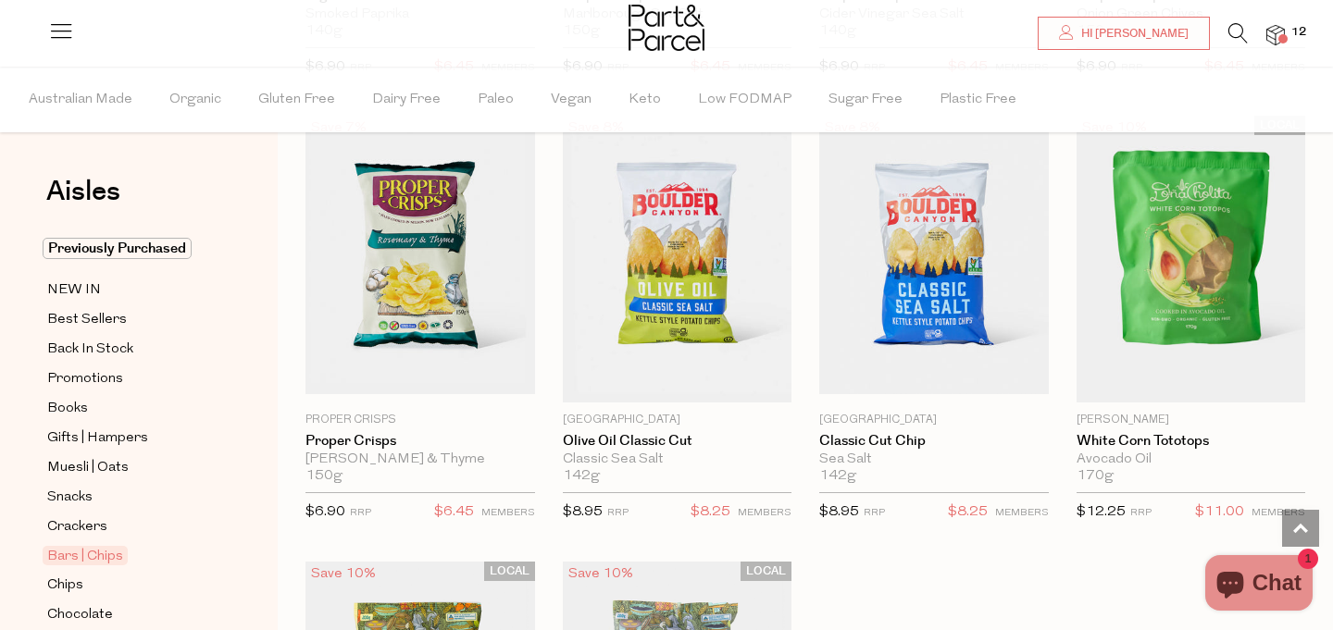
scroll to position [7060, 0]
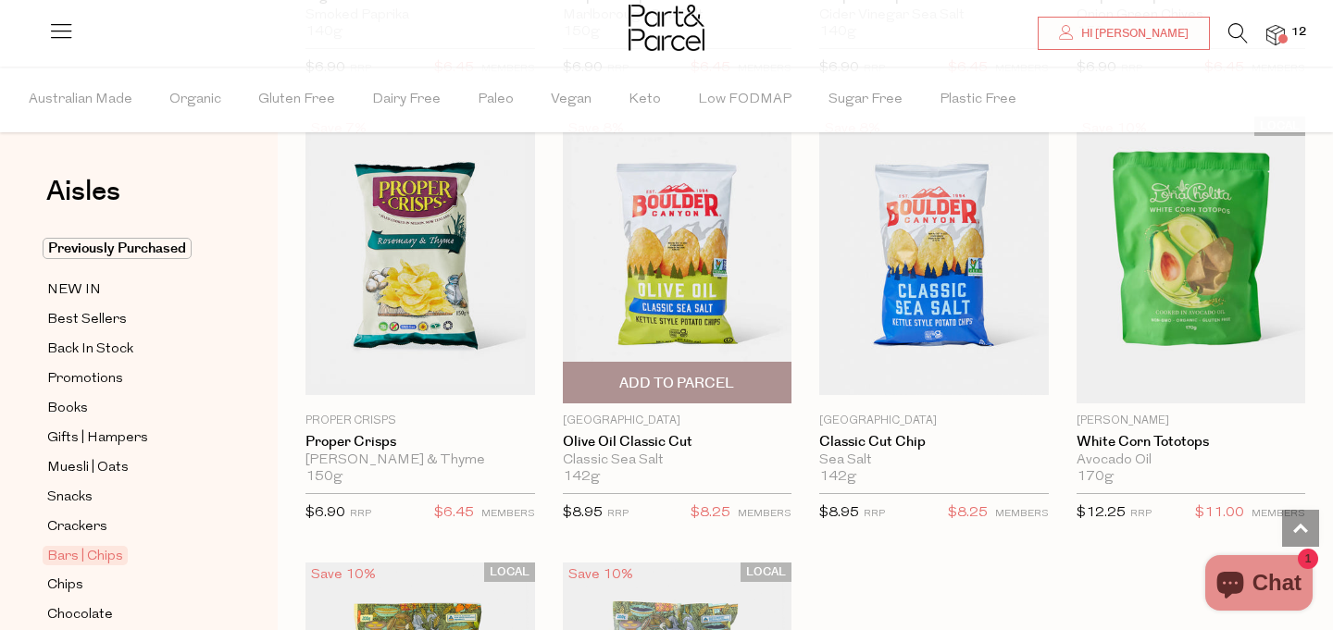
click at [741, 382] on span "Add To Parcel" at bounding box center [677, 383] width 218 height 40
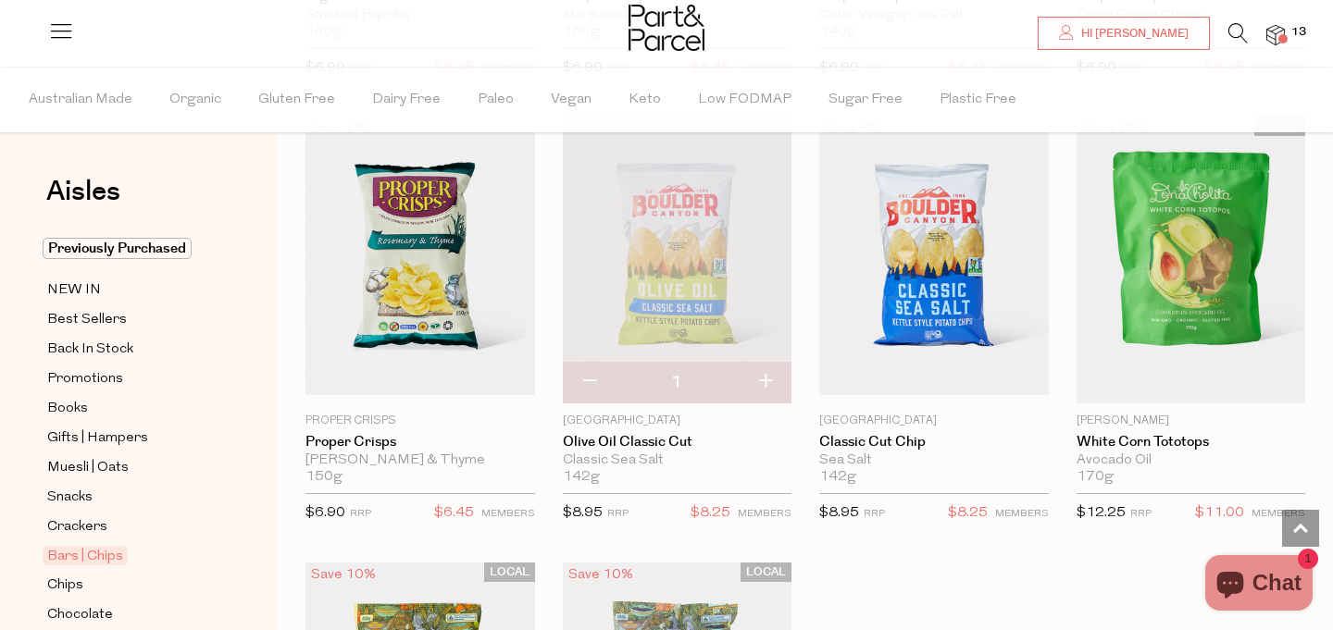
click at [764, 378] on button "button" at bounding box center [764, 382] width 53 height 41
type input "2"
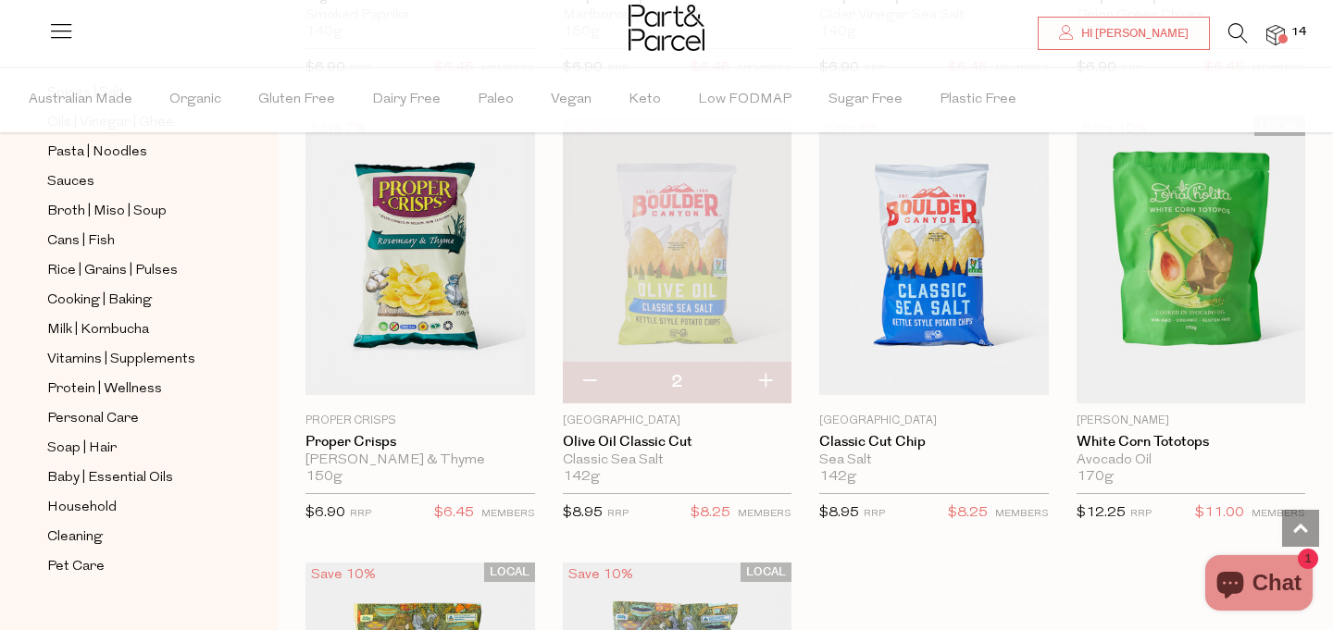
scroll to position [728, 0]
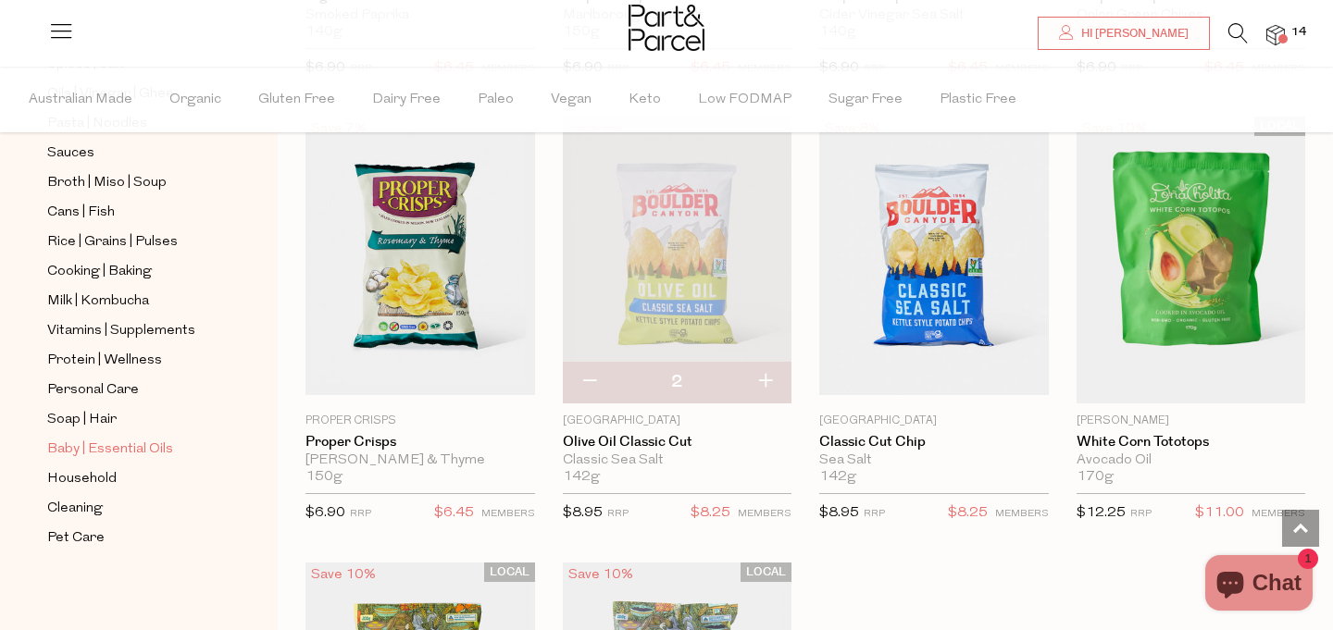
click at [139, 451] on span "Baby | Essential Oils" at bounding box center [110, 450] width 126 height 22
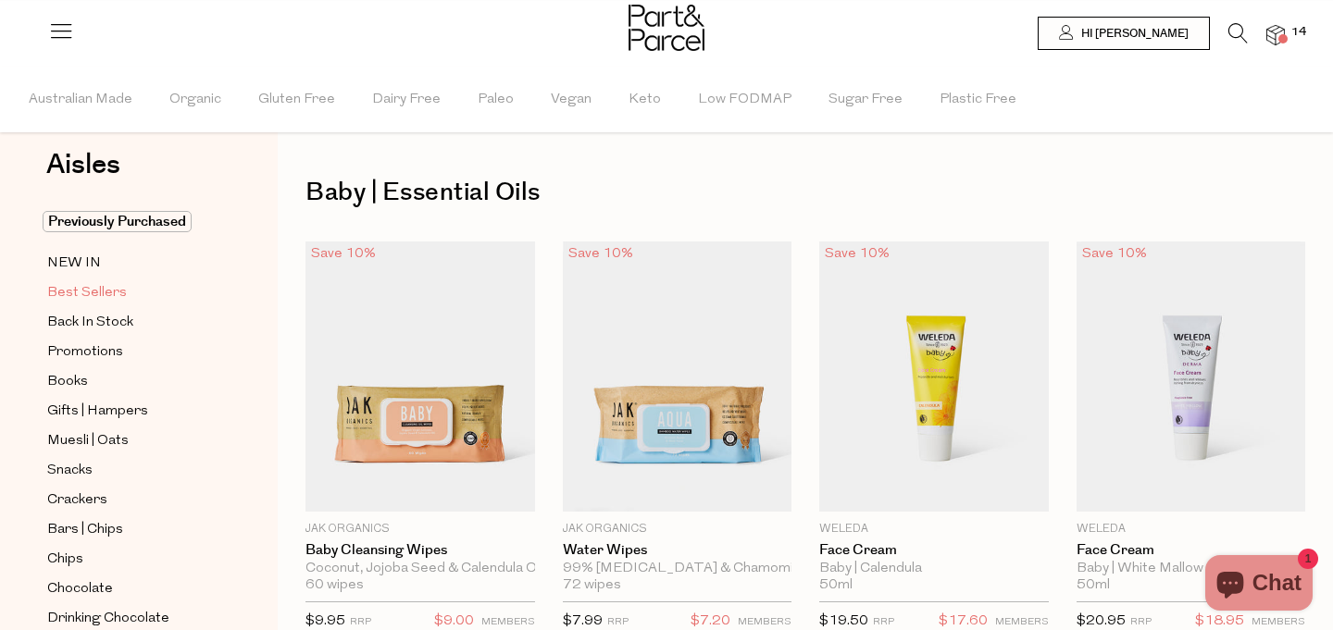
click at [109, 290] on span "Best Sellers" at bounding box center [87, 293] width 80 height 22
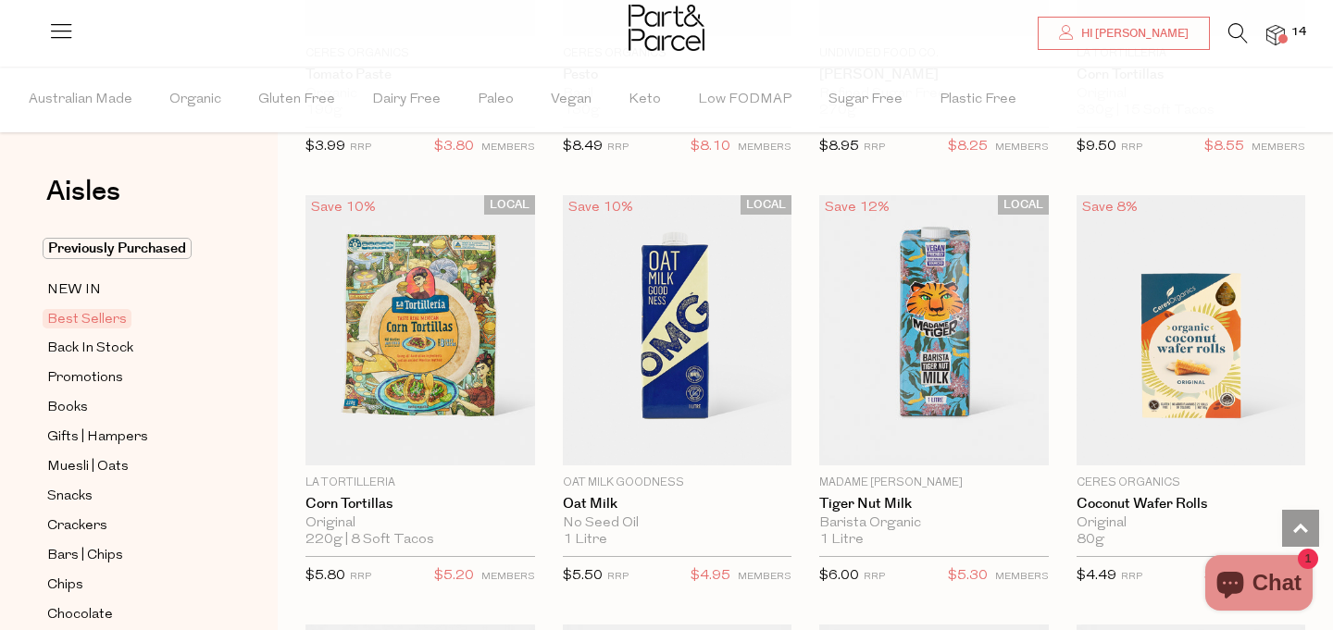
scroll to position [3080, 0]
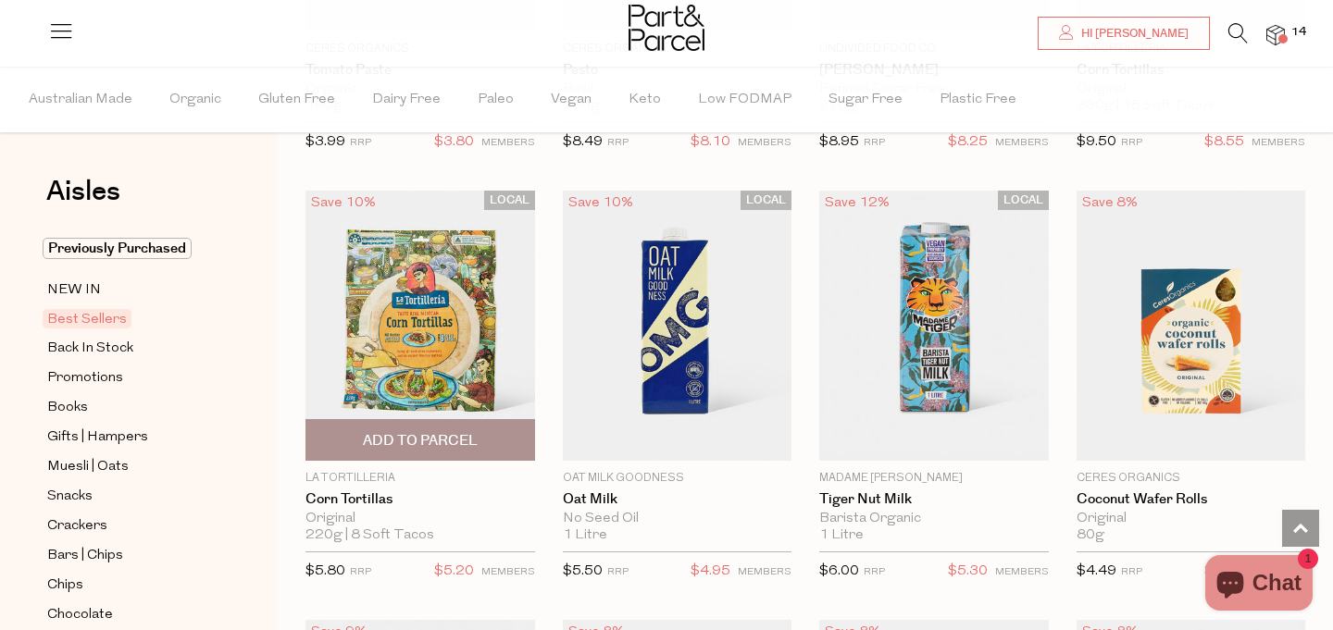
click at [403, 442] on span "Add To Parcel" at bounding box center [420, 440] width 115 height 19
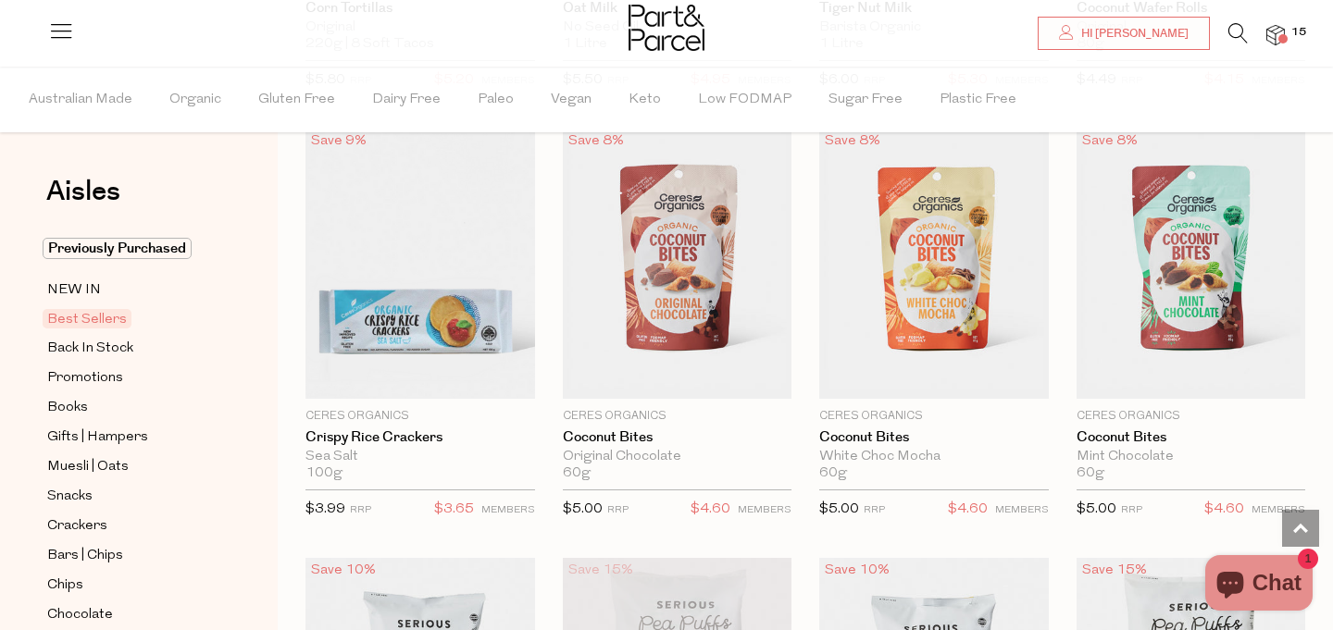
scroll to position [3574, 0]
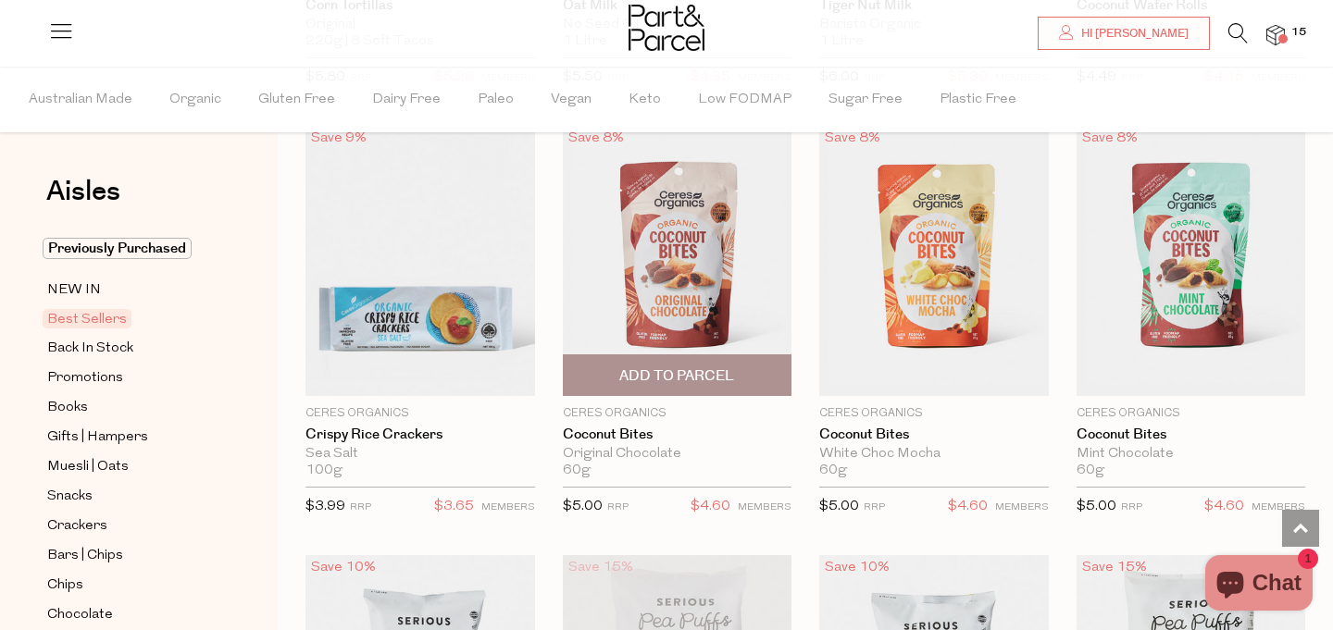
click at [689, 366] on span "Add To Parcel" at bounding box center [676, 375] width 115 height 19
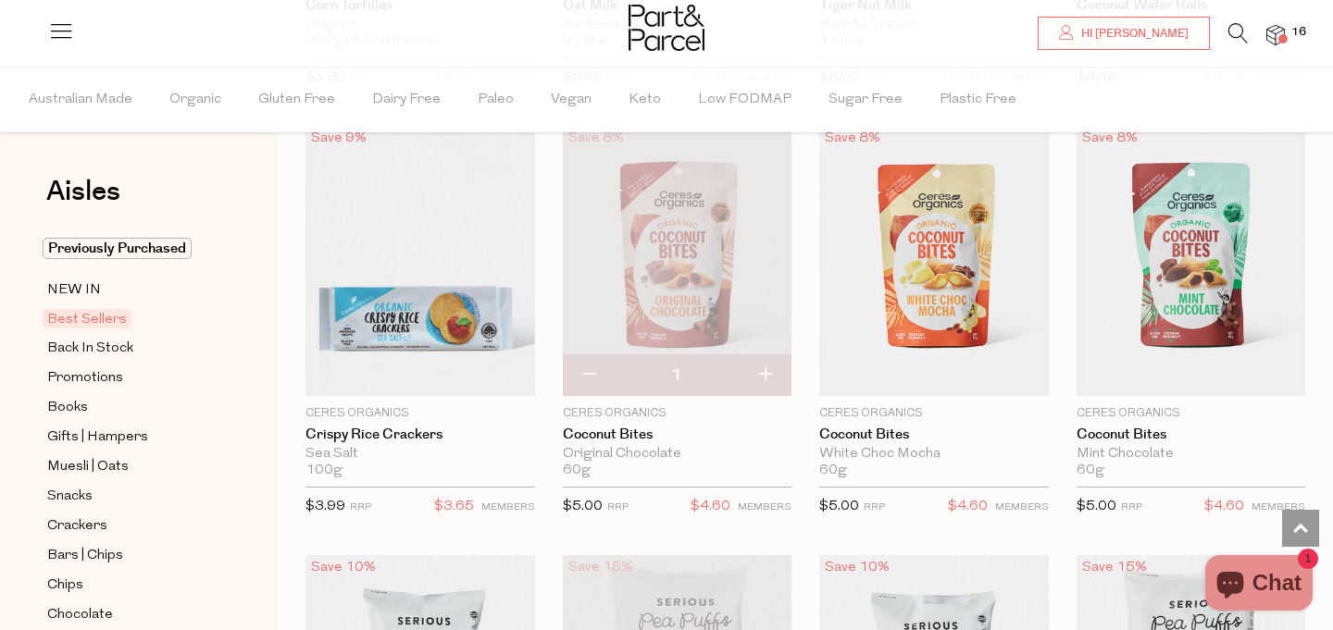
click at [1285, 37] on span at bounding box center [1282, 38] width 9 height 9
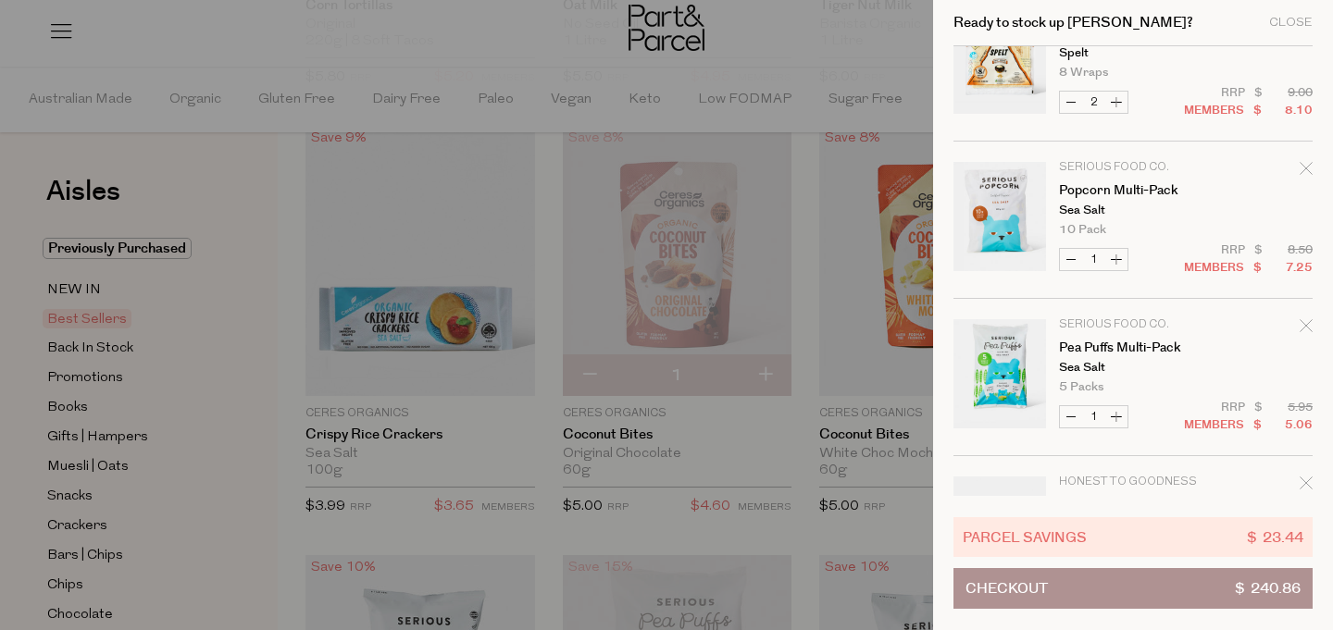
scroll to position [1135, 0]
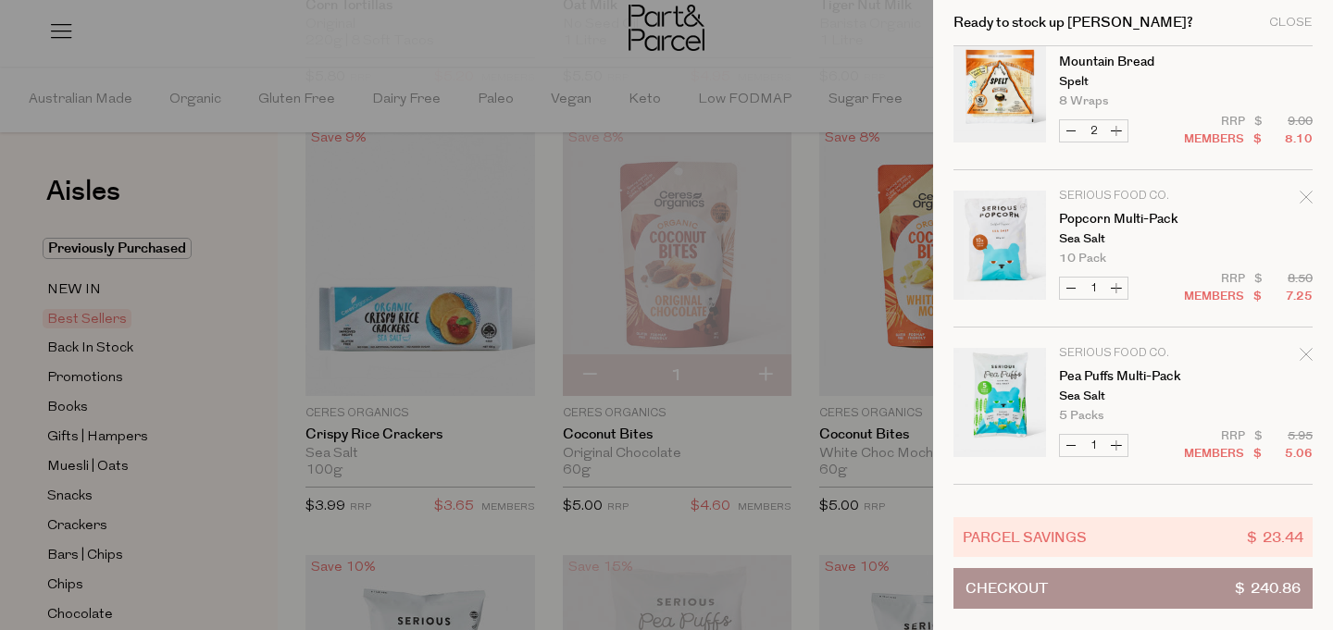
click at [1106, 603] on button "Checkout $ 240.86" at bounding box center [1132, 588] width 359 height 41
